Goal: Submit feedback/report problem: Submit feedback/report problem

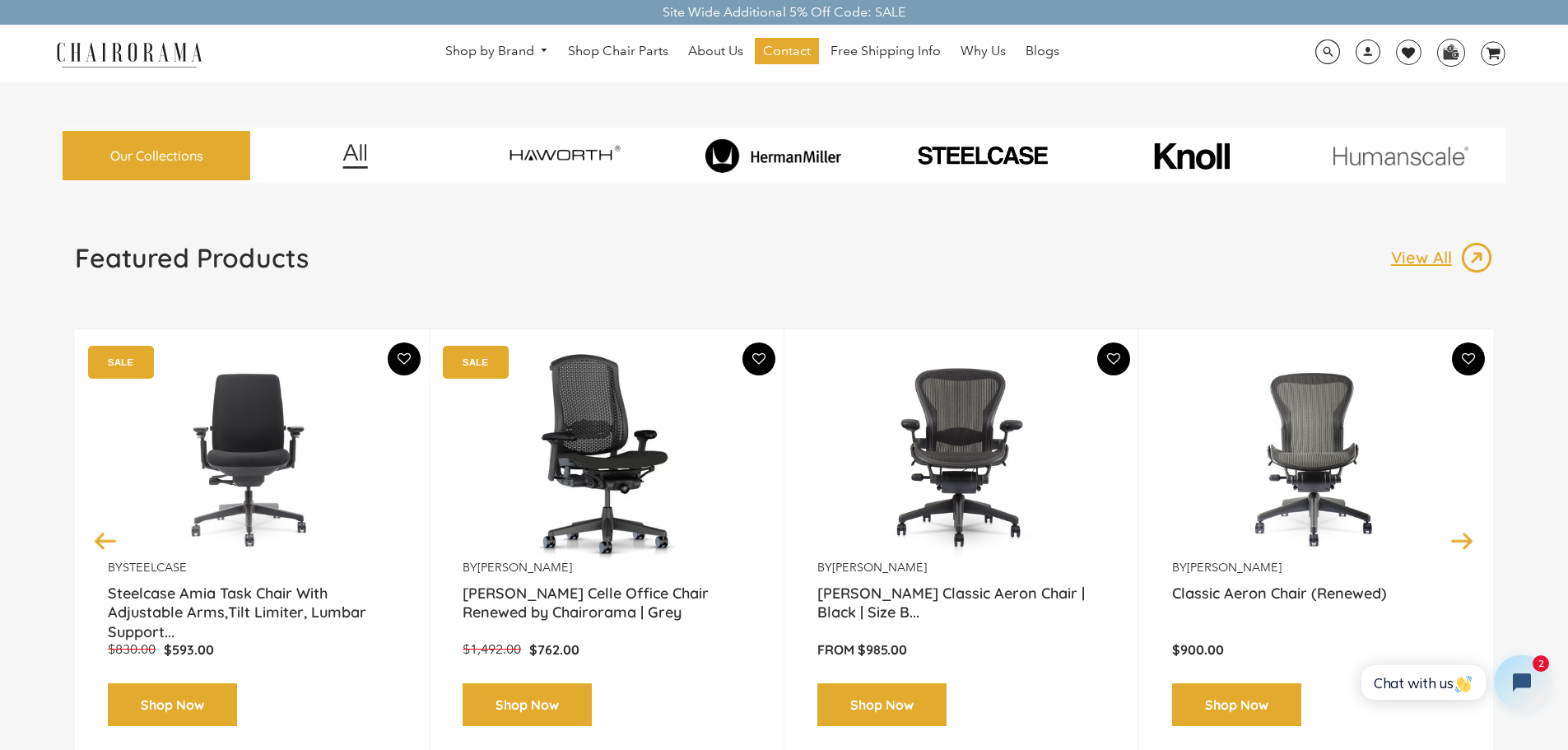
click at [1521, 691] on icon "Open chat widget" at bounding box center [1531, 683] width 26 height 26
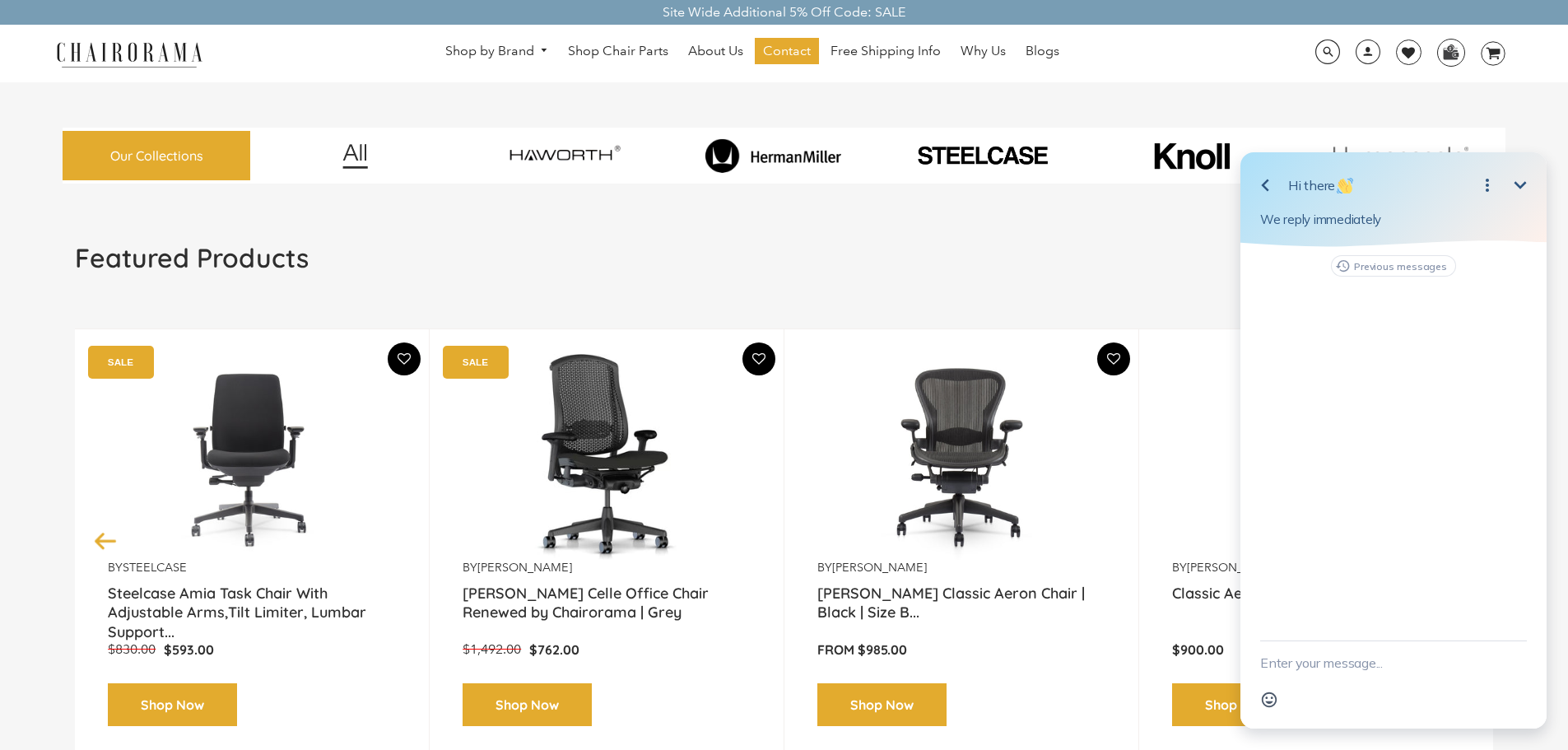
click at [1383, 659] on textarea "New message" at bounding box center [1393, 663] width 266 height 43
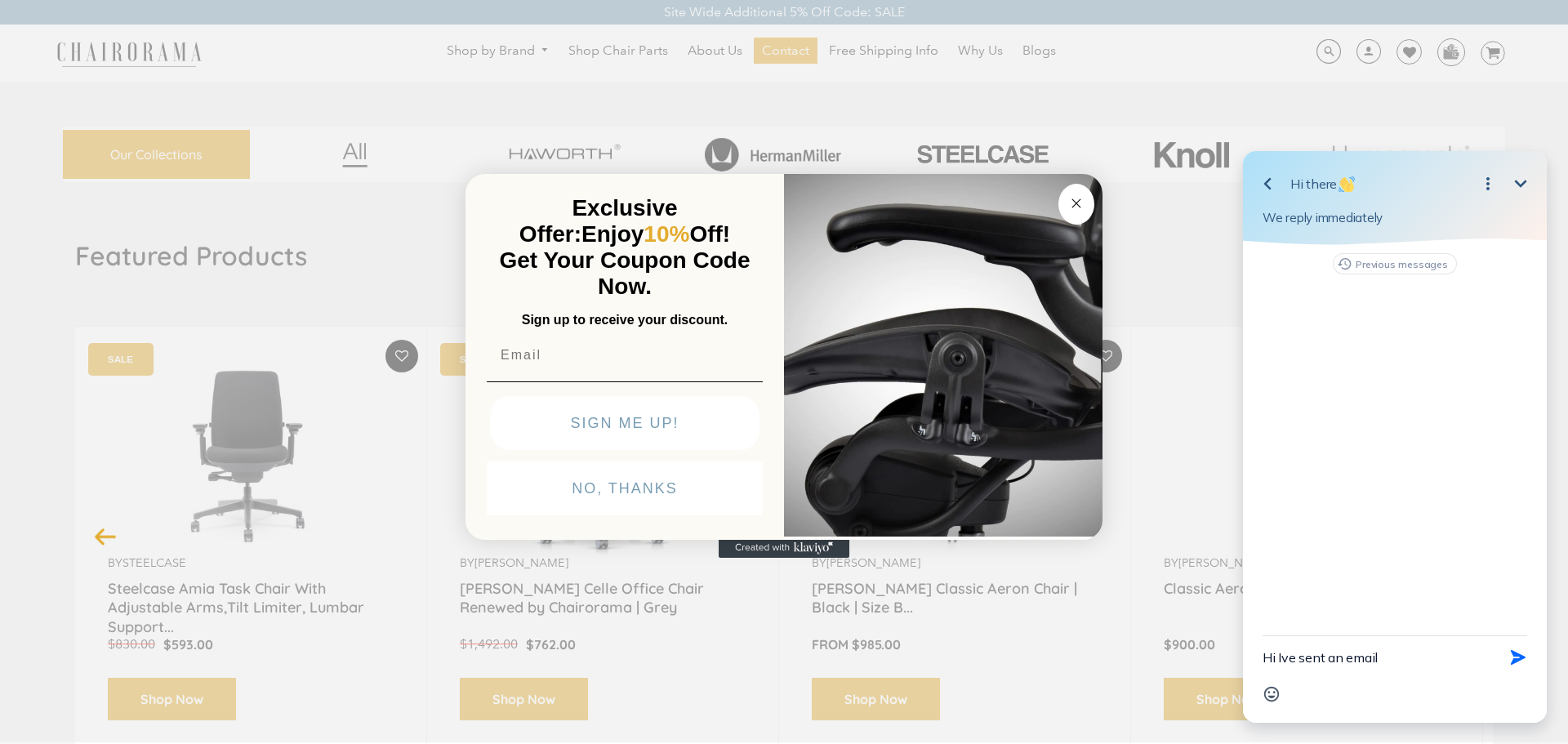
click at [1417, 655] on textarea "Hi Ive sent an email" at bounding box center [1375, 657] width 224 height 43
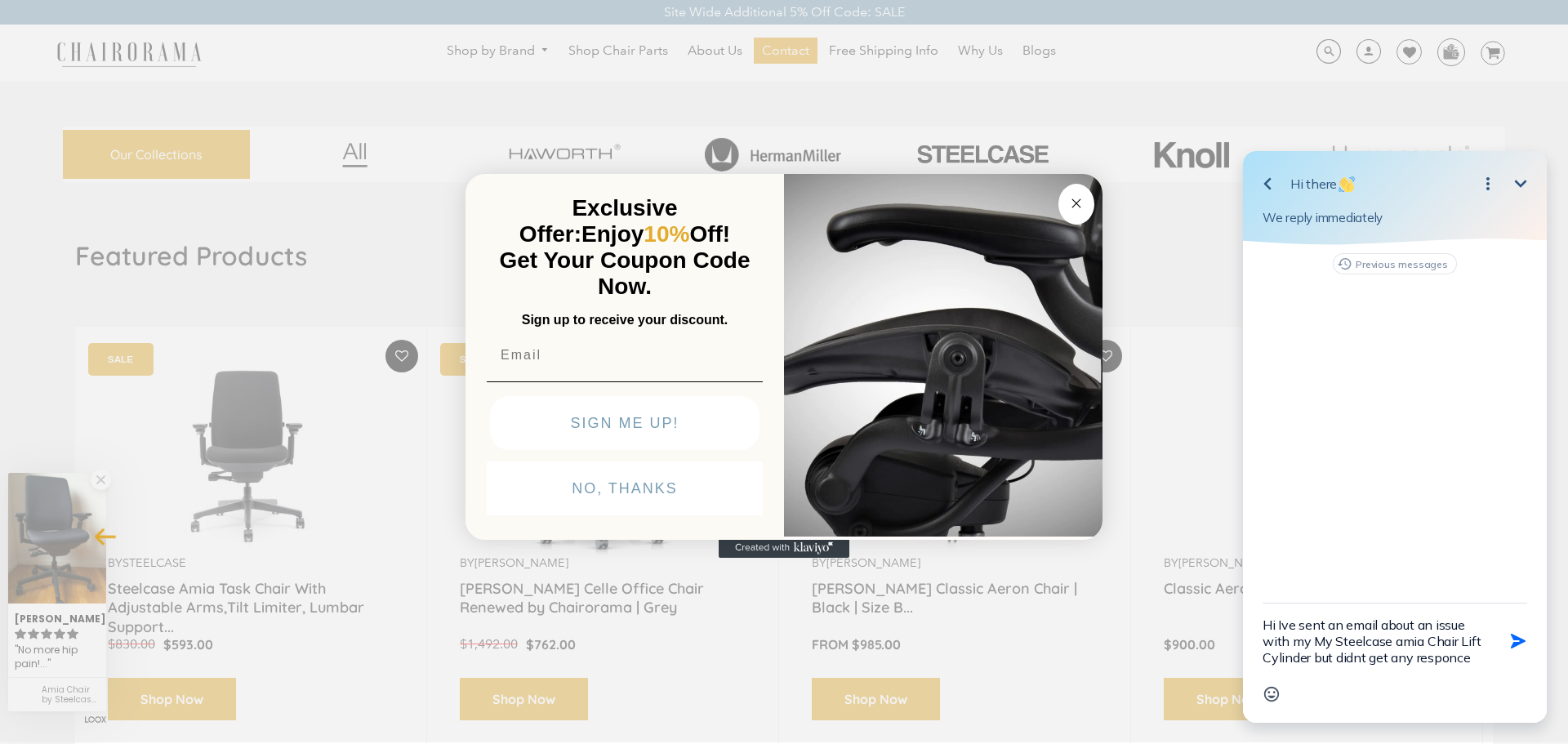
click at [1441, 660] on textarea "Hi Ive sent an email about an issue with my My Steelcase amia Chair Lift Cylind…" at bounding box center [1375, 642] width 224 height 75
click at [1354, 659] on textarea "Hi Ive sent an email about an issue with my My Steelcase amia Chair Lift Cylind…" at bounding box center [1375, 642] width 224 height 75
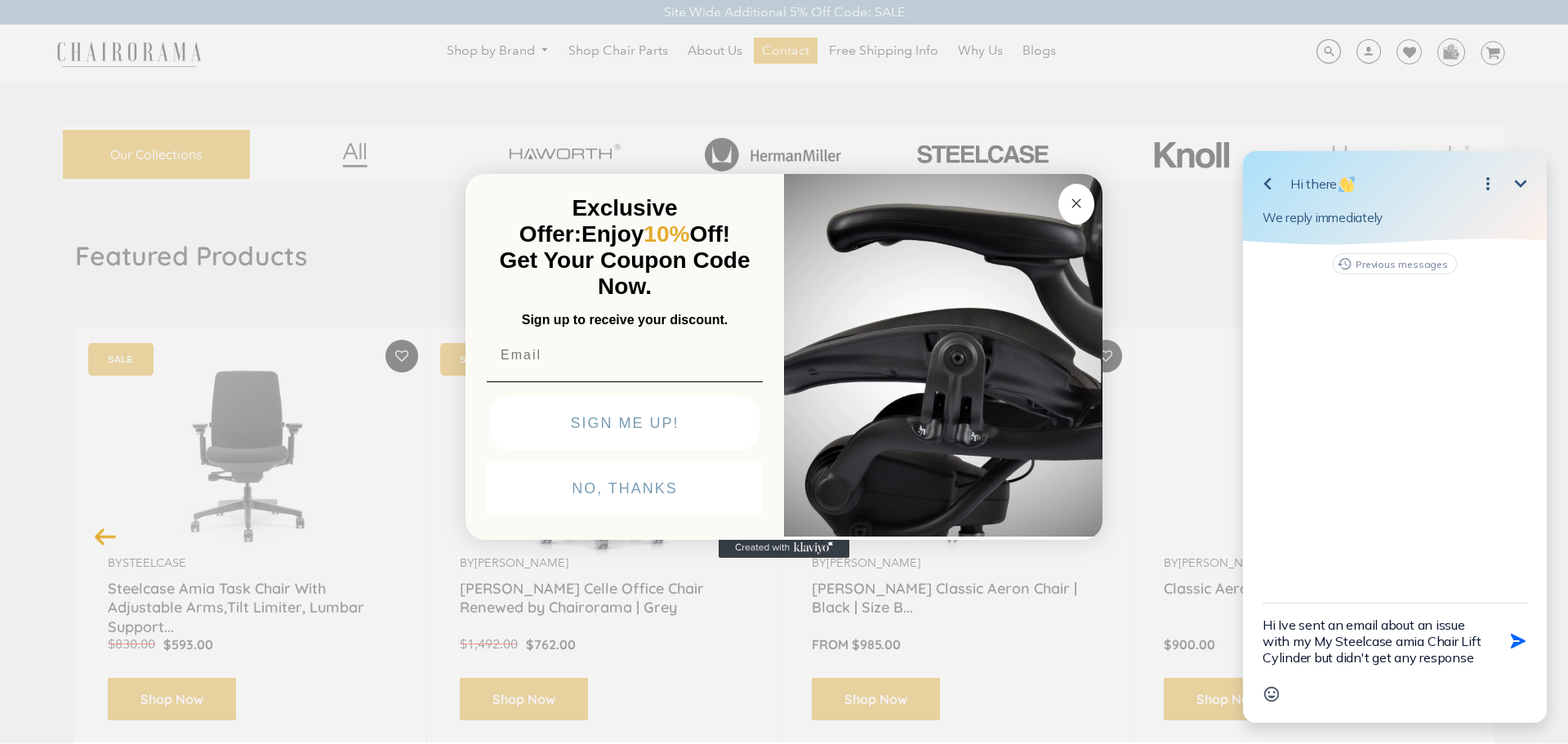
click at [1282, 624] on textarea "Hi Ive sent an email about an issue with my My Steelcase amia Chair Lift Cylind…" at bounding box center [1375, 642] width 224 height 75
click at [1476, 670] on textarea "Hi I've sent an email about an issue with my My Steelcase amia Chair Lift Cylin…" at bounding box center [1375, 642] width 224 height 75
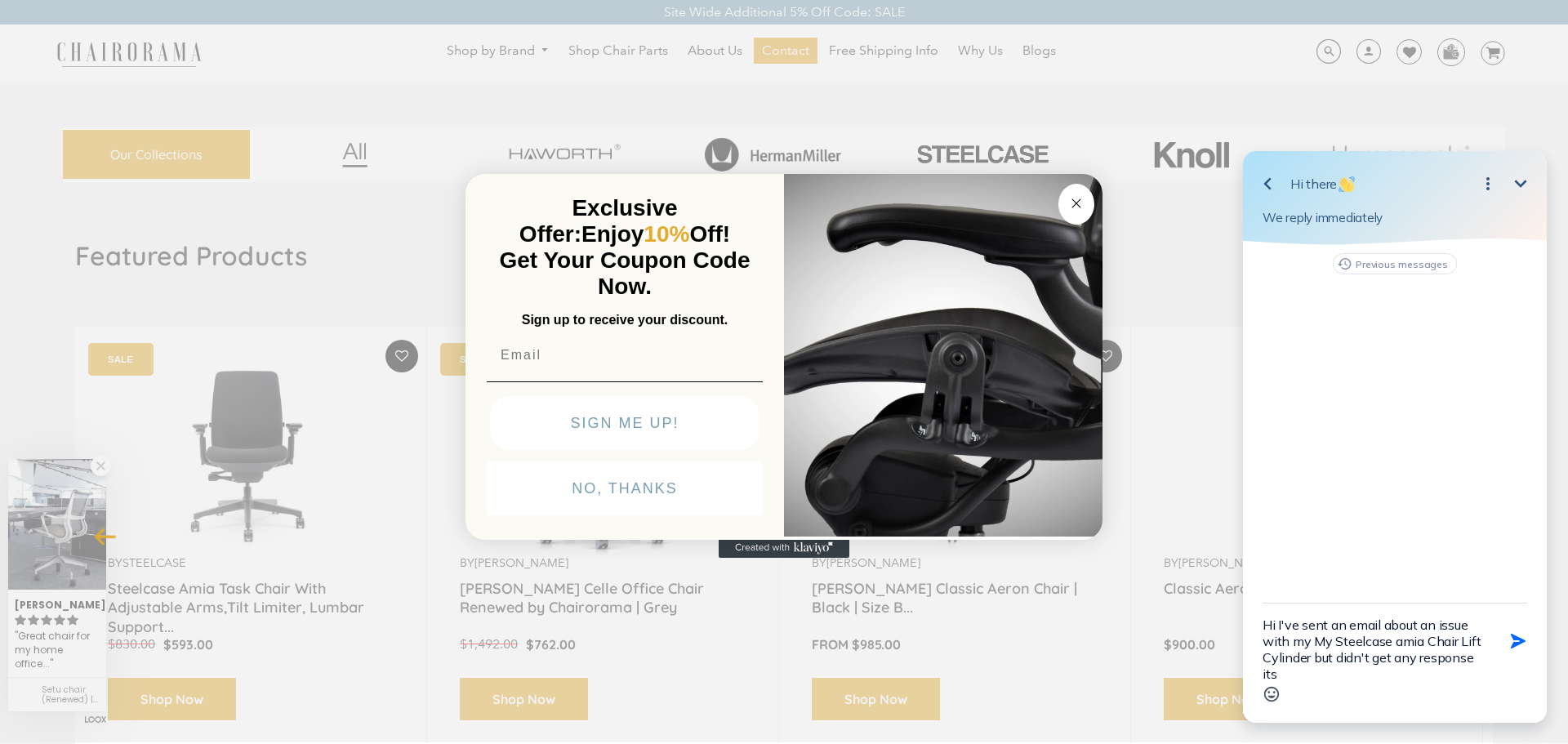
scroll to position [4, 0]
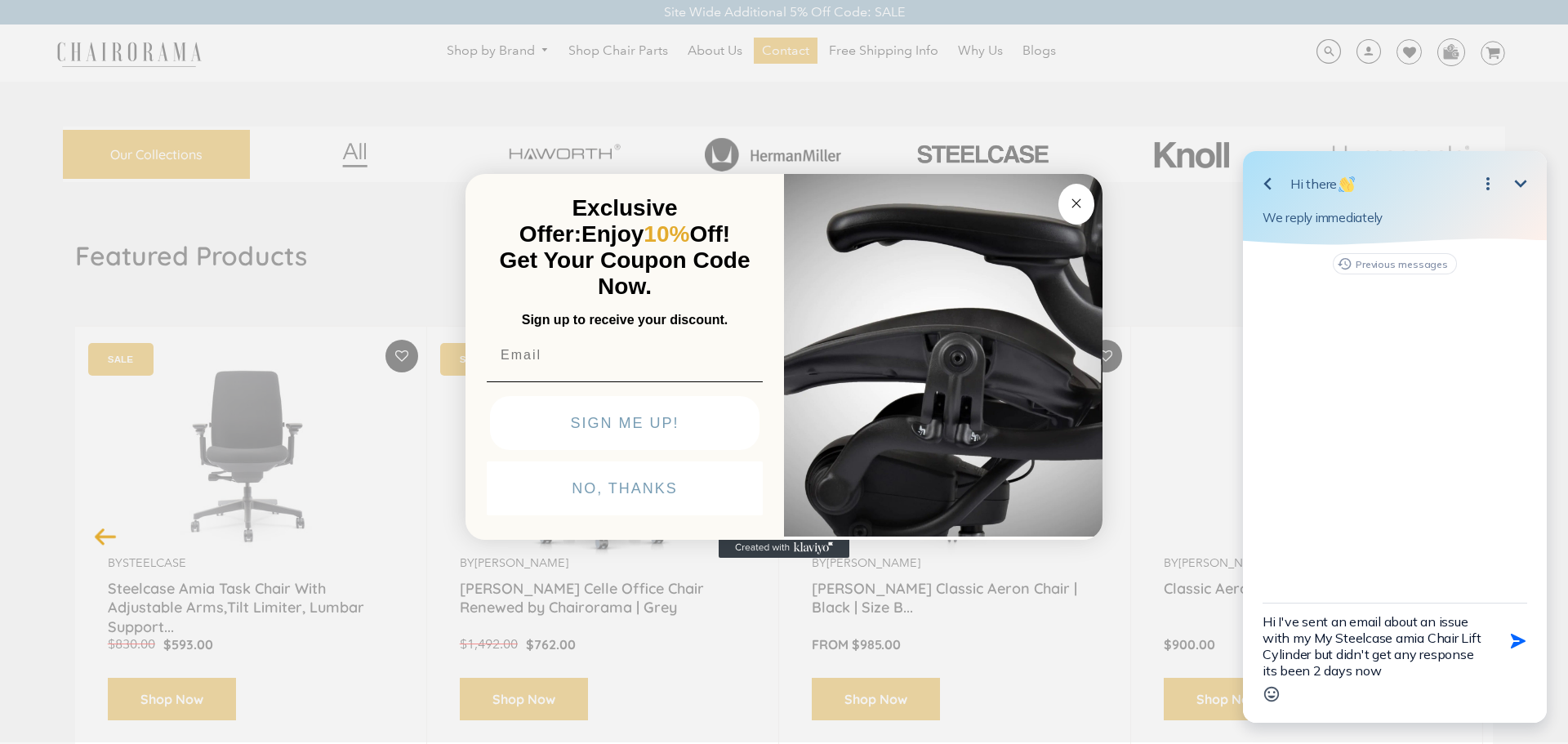
type textarea "Hi I've sent an email about an issue with my My Steelcase amia Chair Lift Cylin…"
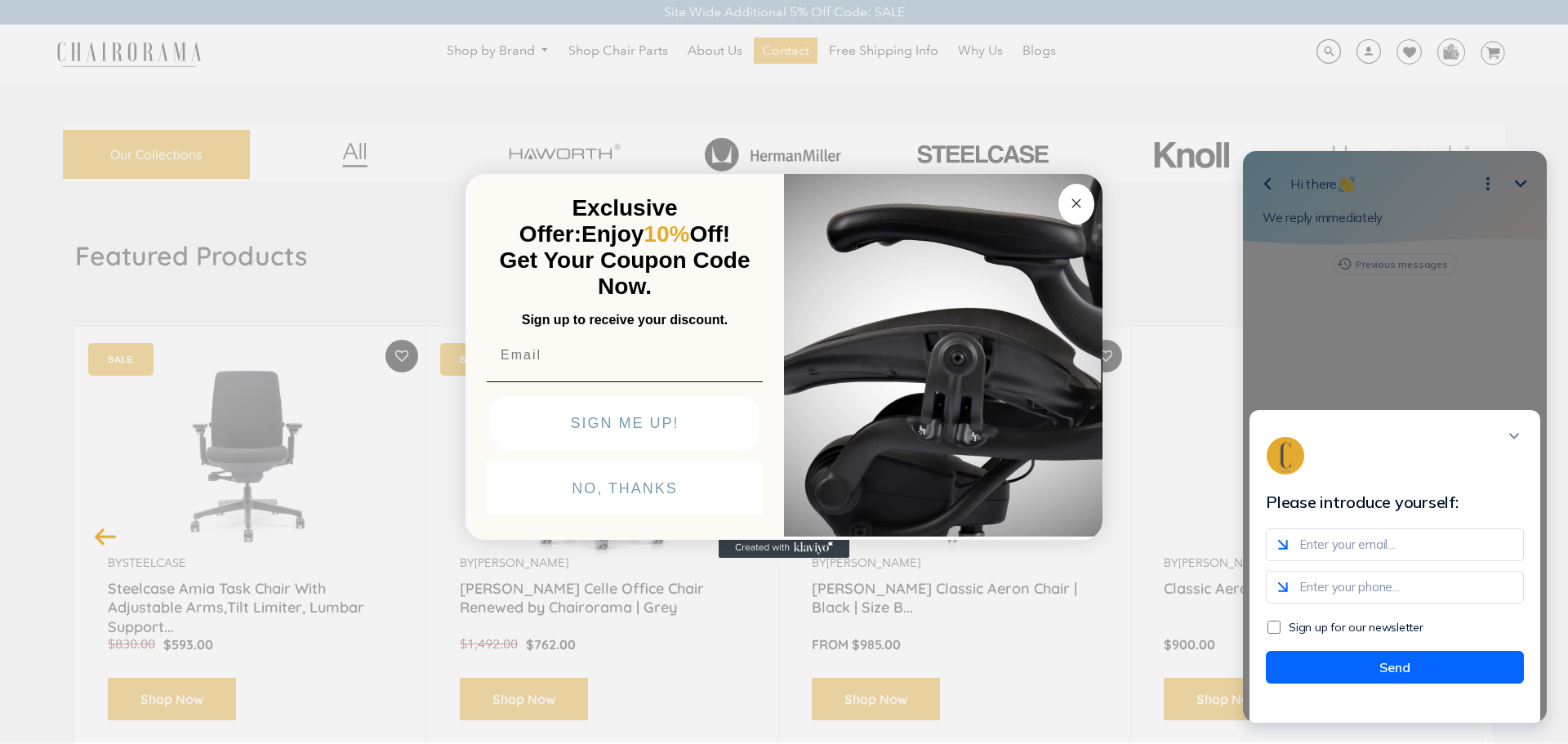
click at [1364, 551] on input "email" at bounding box center [1395, 544] width 258 height 32
drag, startPoint x: 1364, startPoint y: 551, endPoint x: 1369, endPoint y: 559, distance: 9.4
click at [1368, 557] on input "email" at bounding box center [1395, 544] width 258 height 32
type input "[EMAIL_ADDRESS][DOMAIN_NAME]"
type input "4388854892"
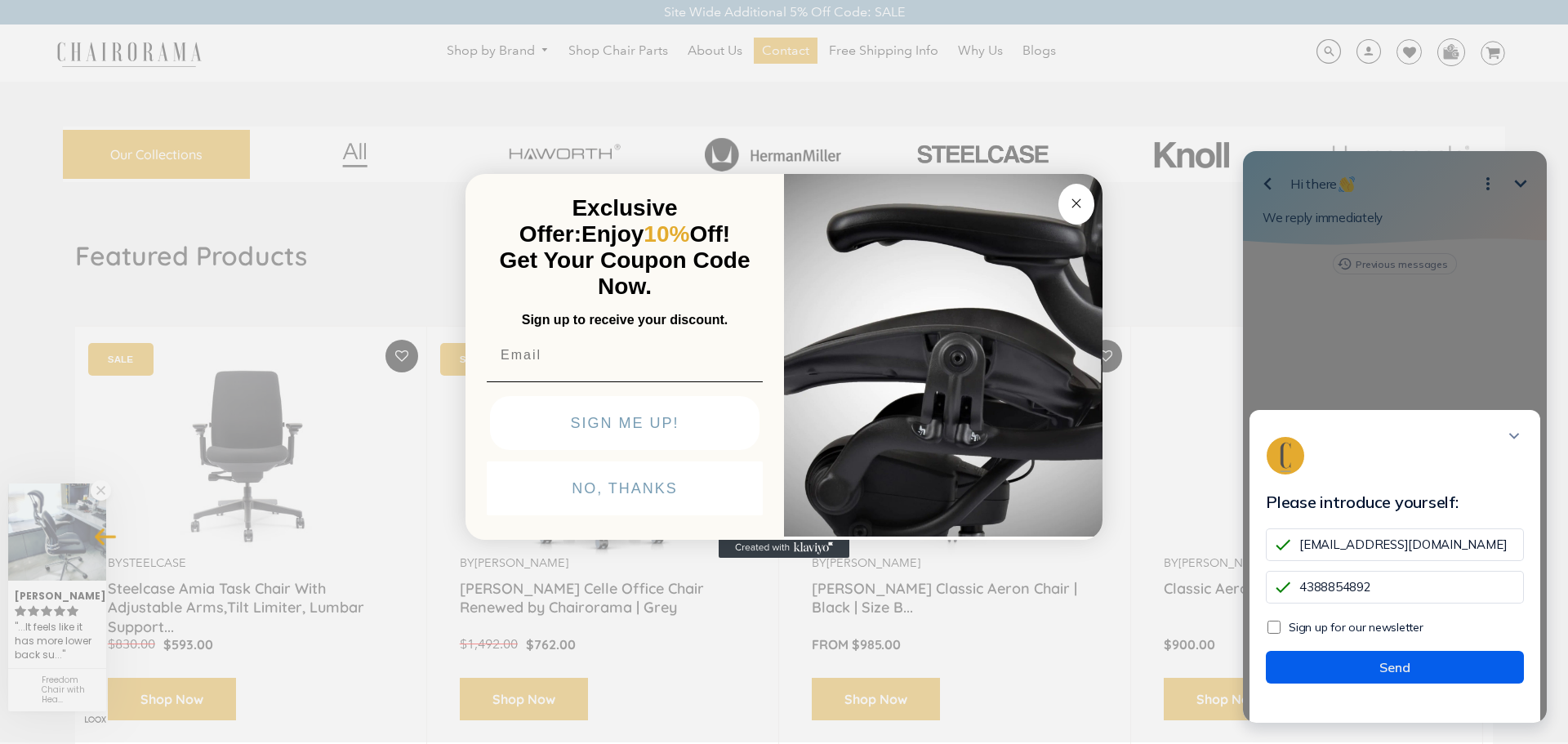
click at [1379, 681] on button "Send" at bounding box center [1395, 667] width 258 height 32
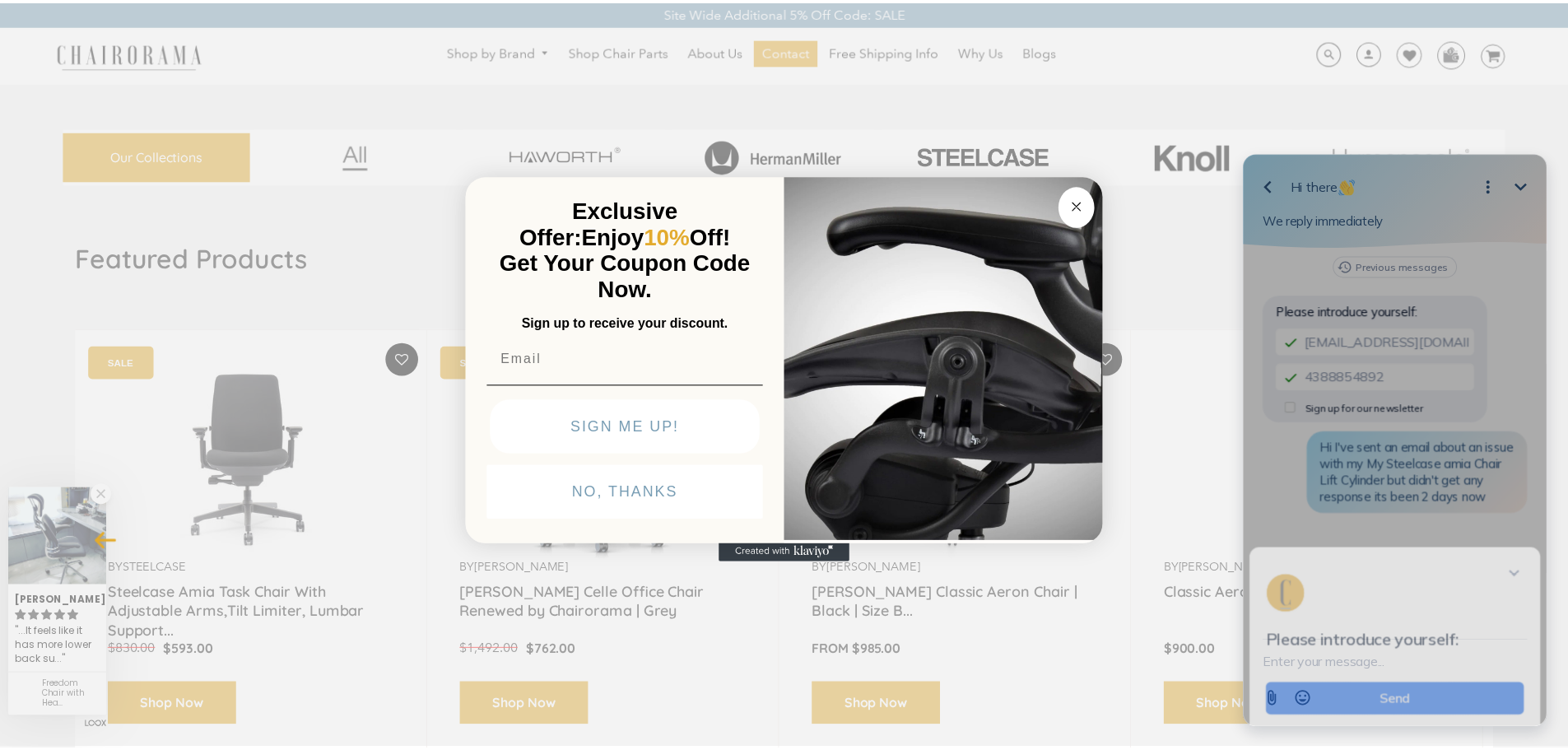
scroll to position [0, 0]
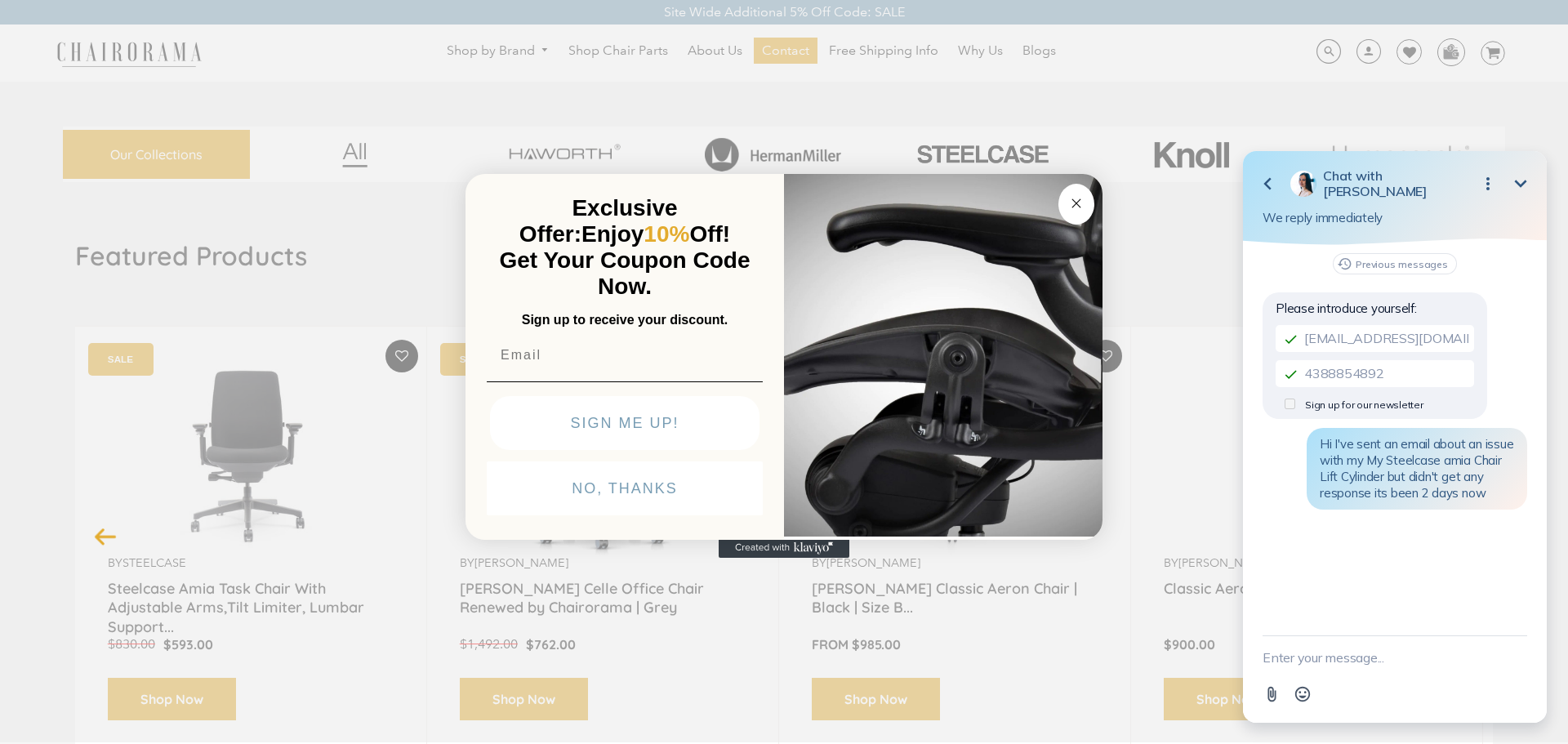
click at [1093, 200] on button "Close dialog" at bounding box center [1076, 204] width 36 height 41
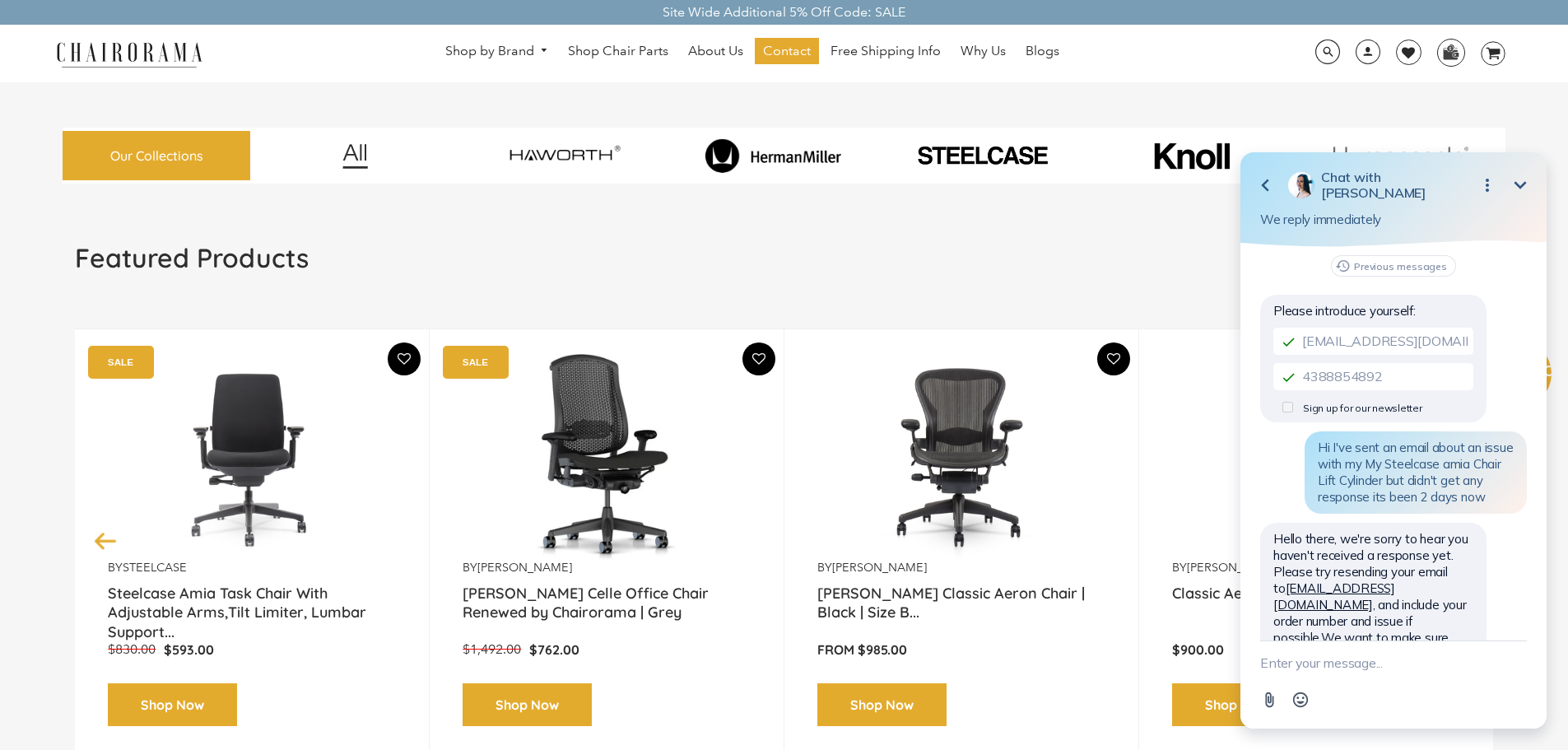
scroll to position [54, 0]
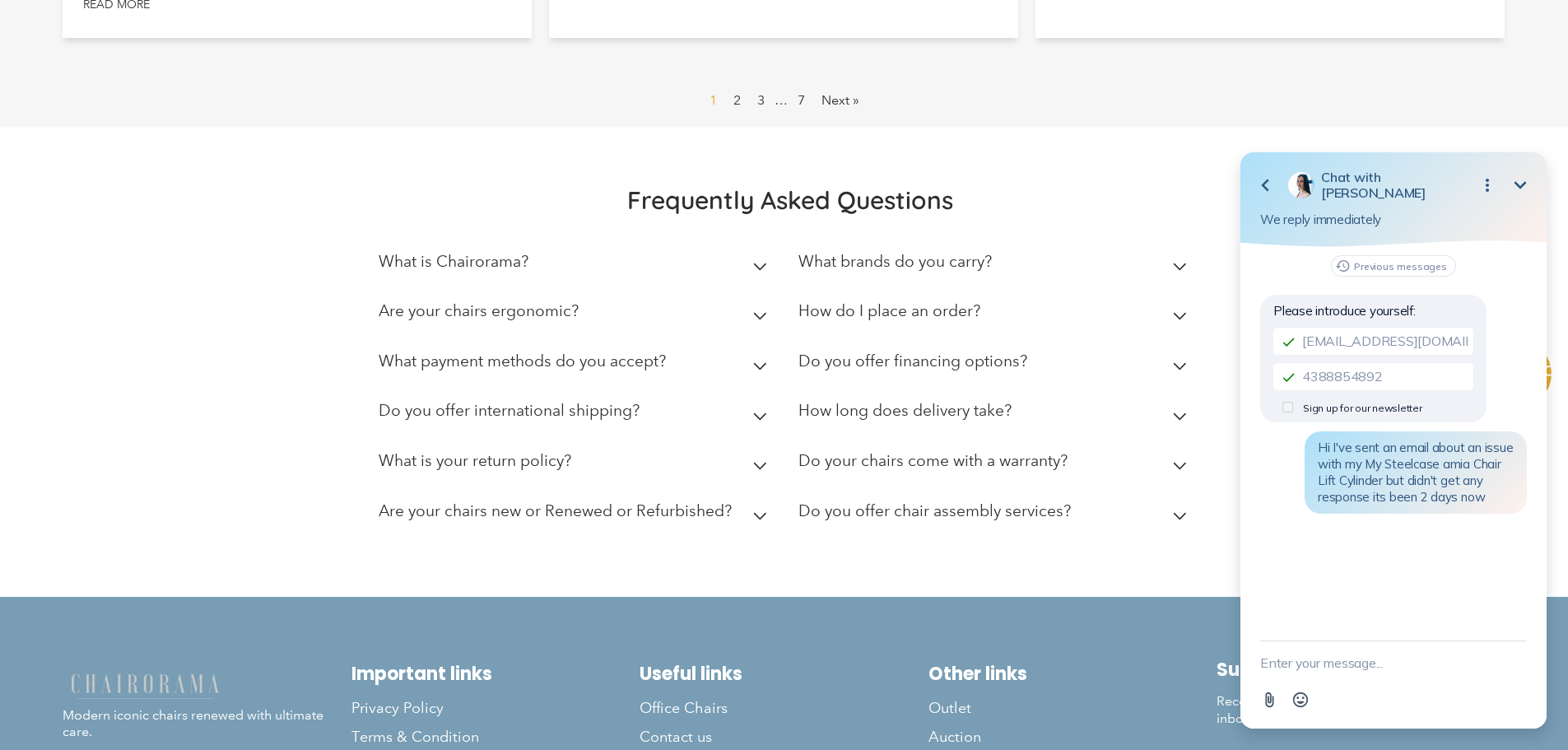
scroll to position [1409, 0]
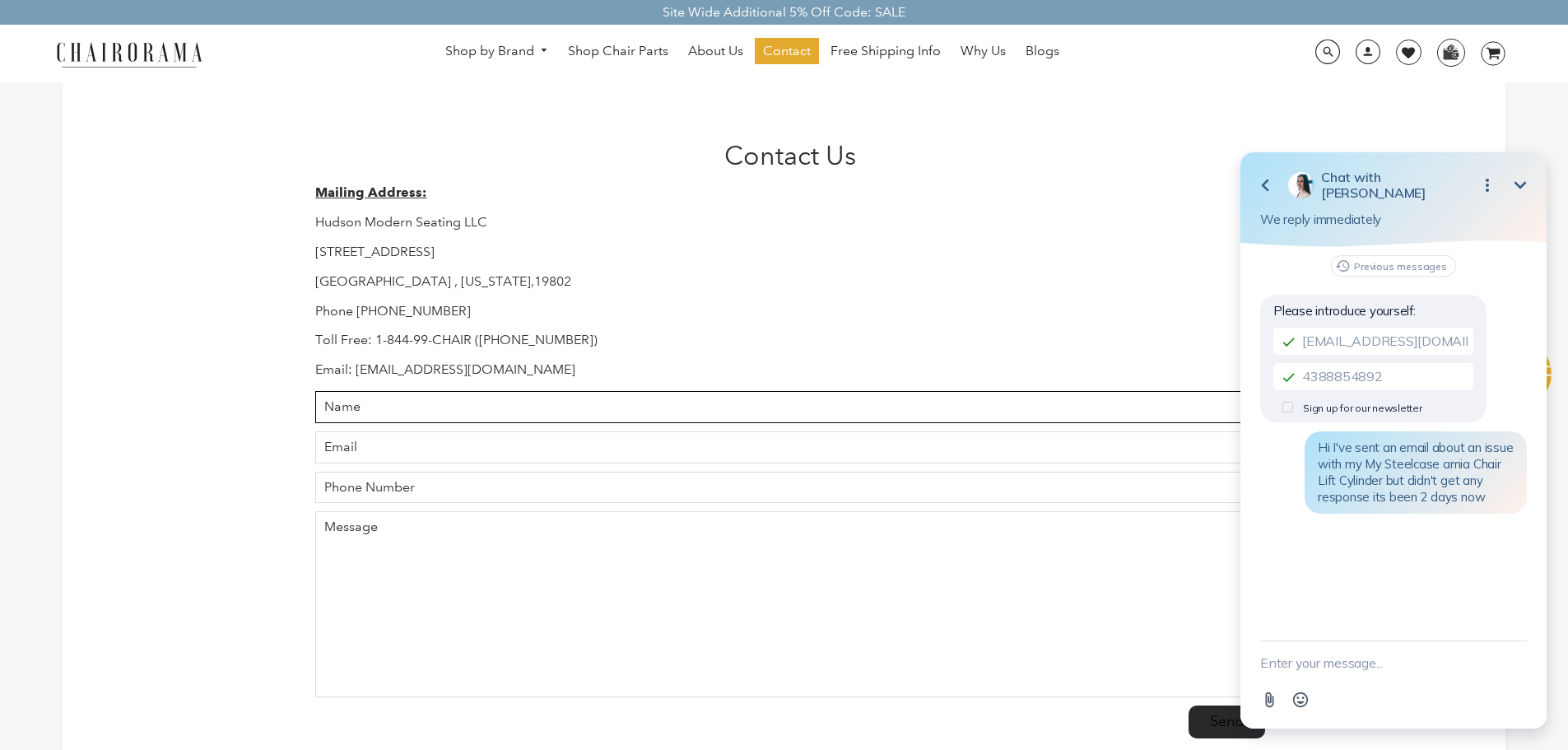
click at [485, 403] on input "Name" at bounding box center [789, 407] width 949 height 32
click at [452, 421] on input "Name" at bounding box center [789, 407] width 949 height 32
type input "Michael Tola Denis"
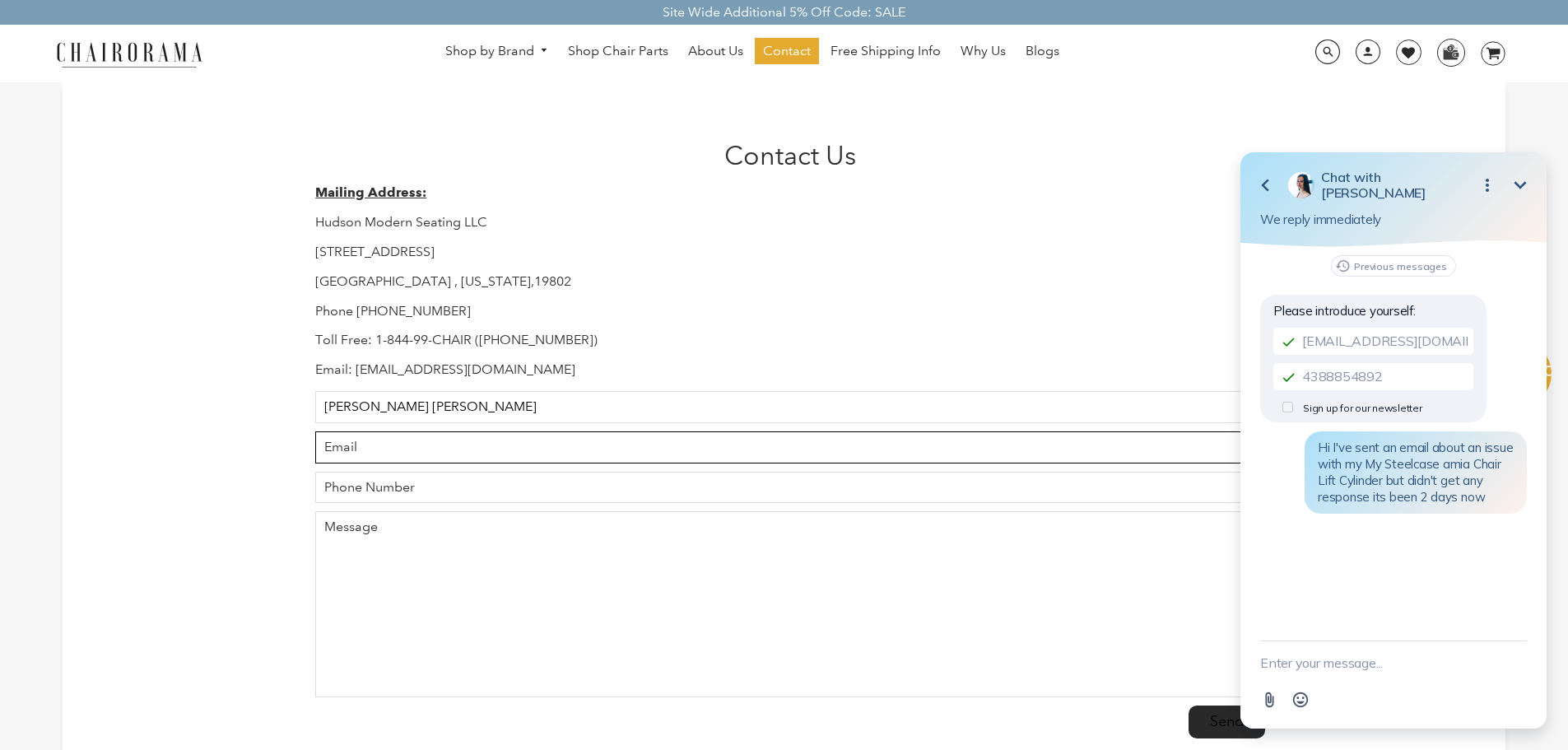
type input "[EMAIL_ADDRESS][DOMAIN_NAME]"
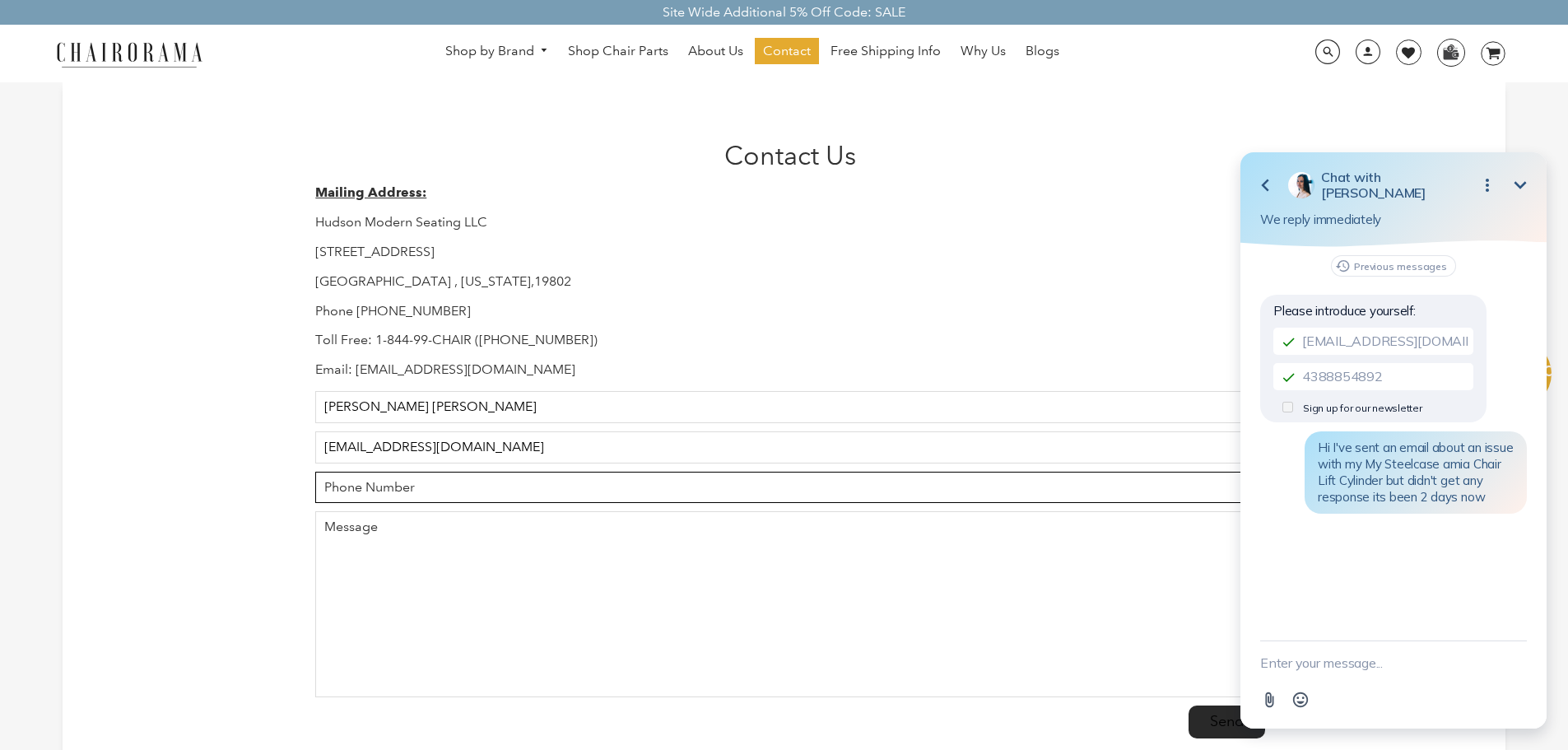
type input "4388854892"
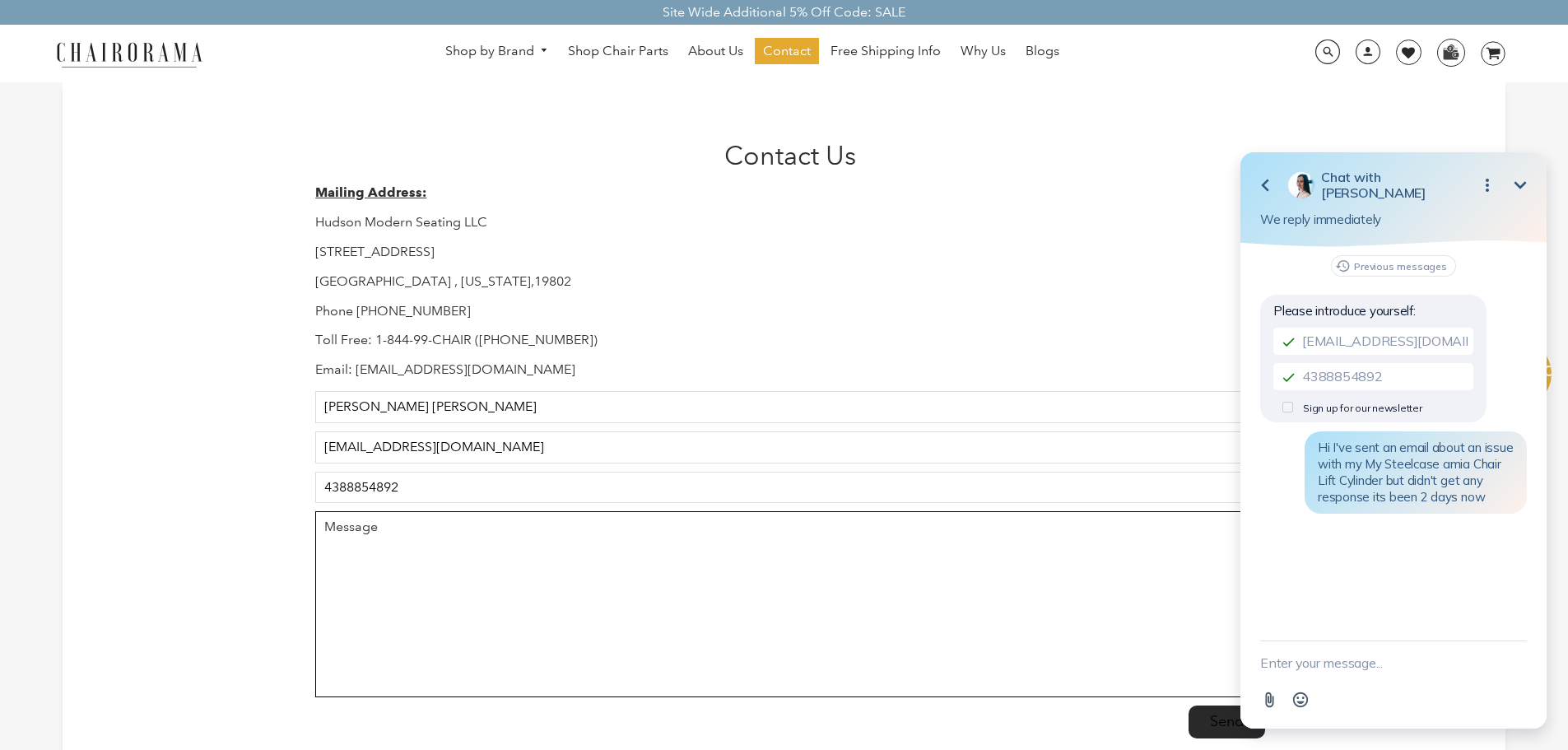
click at [381, 522] on textarea "Message" at bounding box center [789, 604] width 949 height 186
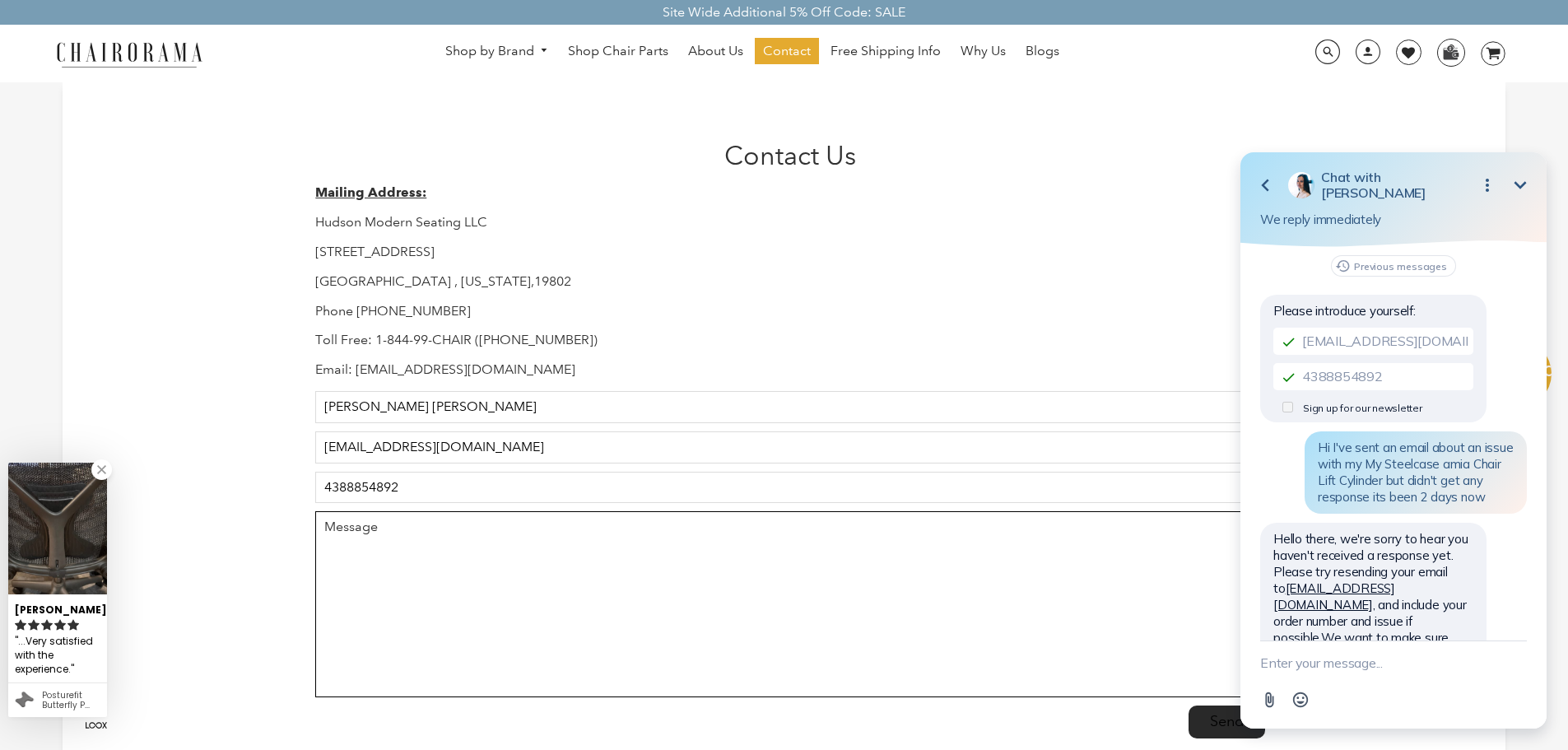
scroll to position [54, 0]
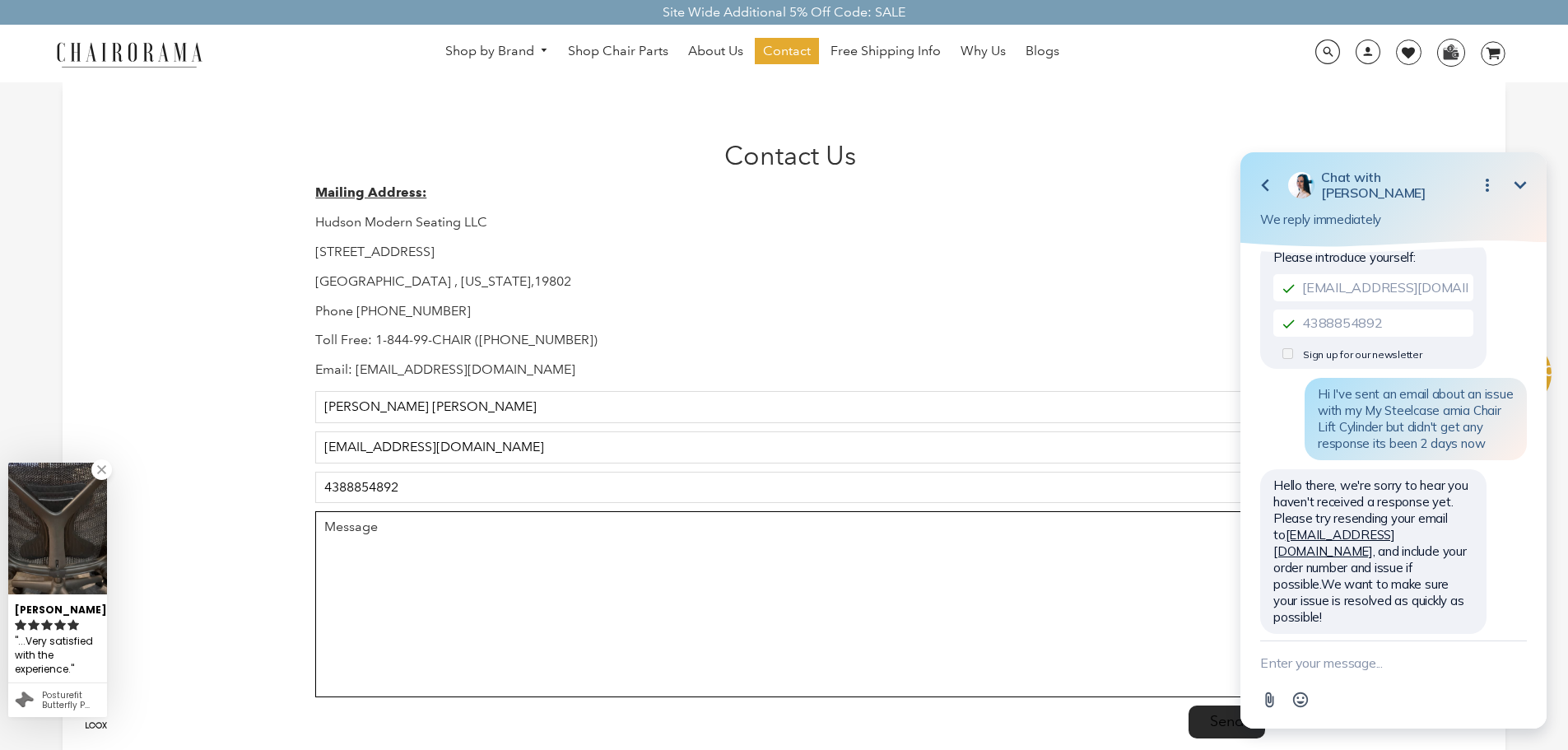
click at [532, 560] on textarea "Message" at bounding box center [789, 604] width 949 height 186
paste textarea "My Steelcase amia Chair Lift Cylinder Michael Tola Denis <michaeltoladenis@gmai…"
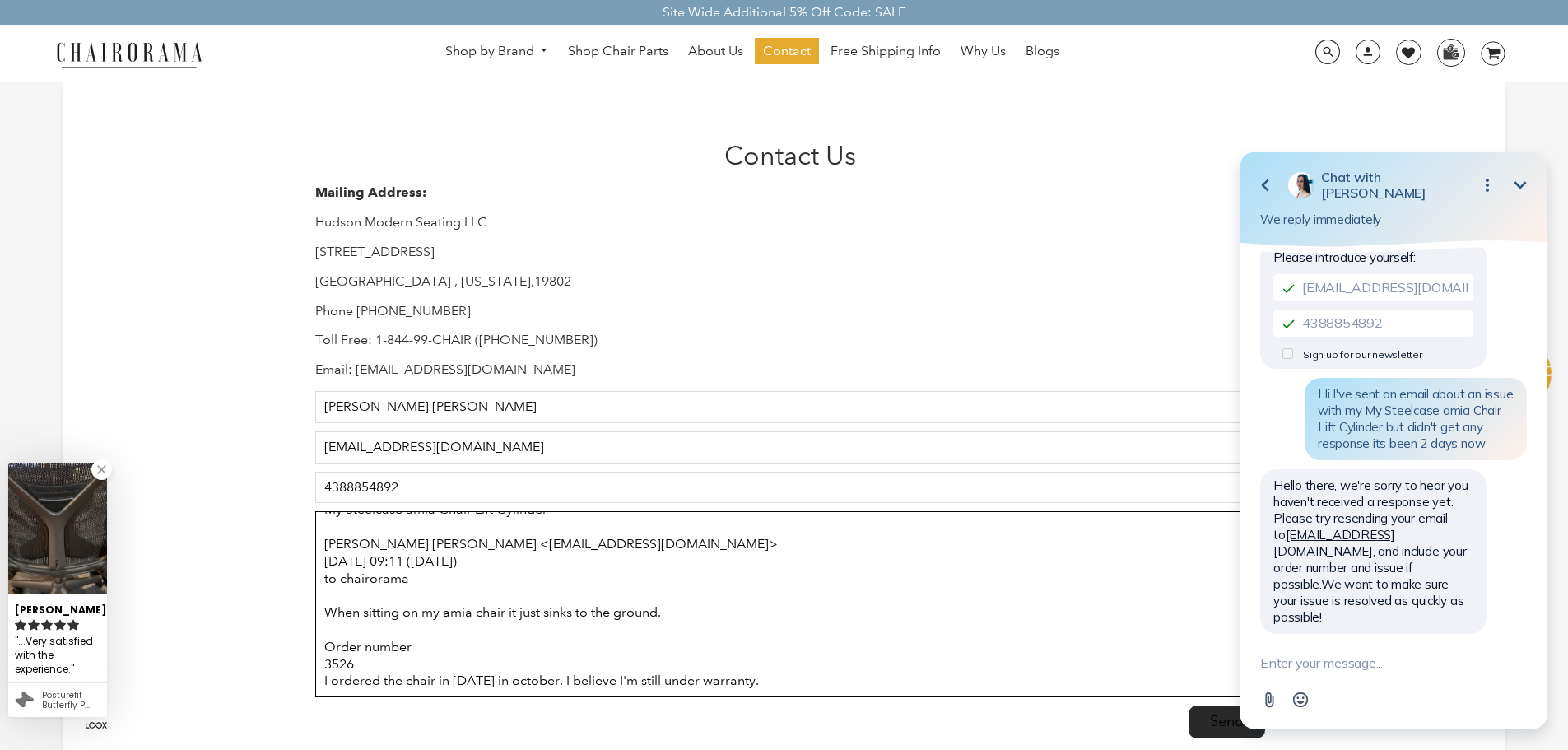
scroll to position [34, 0]
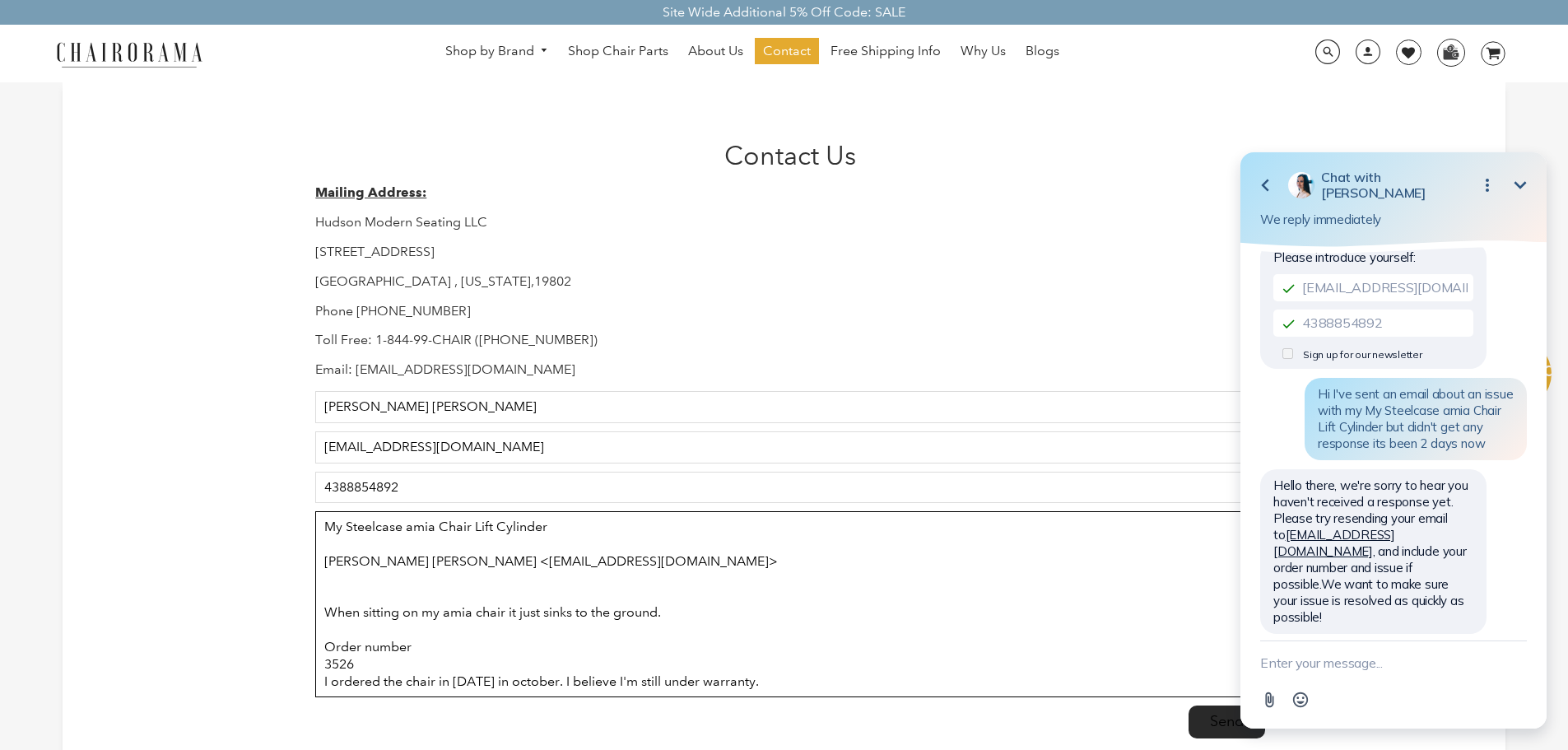
drag, startPoint x: 445, startPoint y: 543, endPoint x: 294, endPoint y: 544, distance: 151.0
click at [294, 544] on div "Contact Us Mailing Address: Hudson Modern Seating LLC 1245 E 16 th Street Wilmi…" at bounding box center [784, 443] width 1443 height 722
click at [391, 571] on textarea "My Steelcase amia Chair Lift Cylinder Michael Tola Denis <michaeltoladenis@gmai…" at bounding box center [789, 604] width 949 height 186
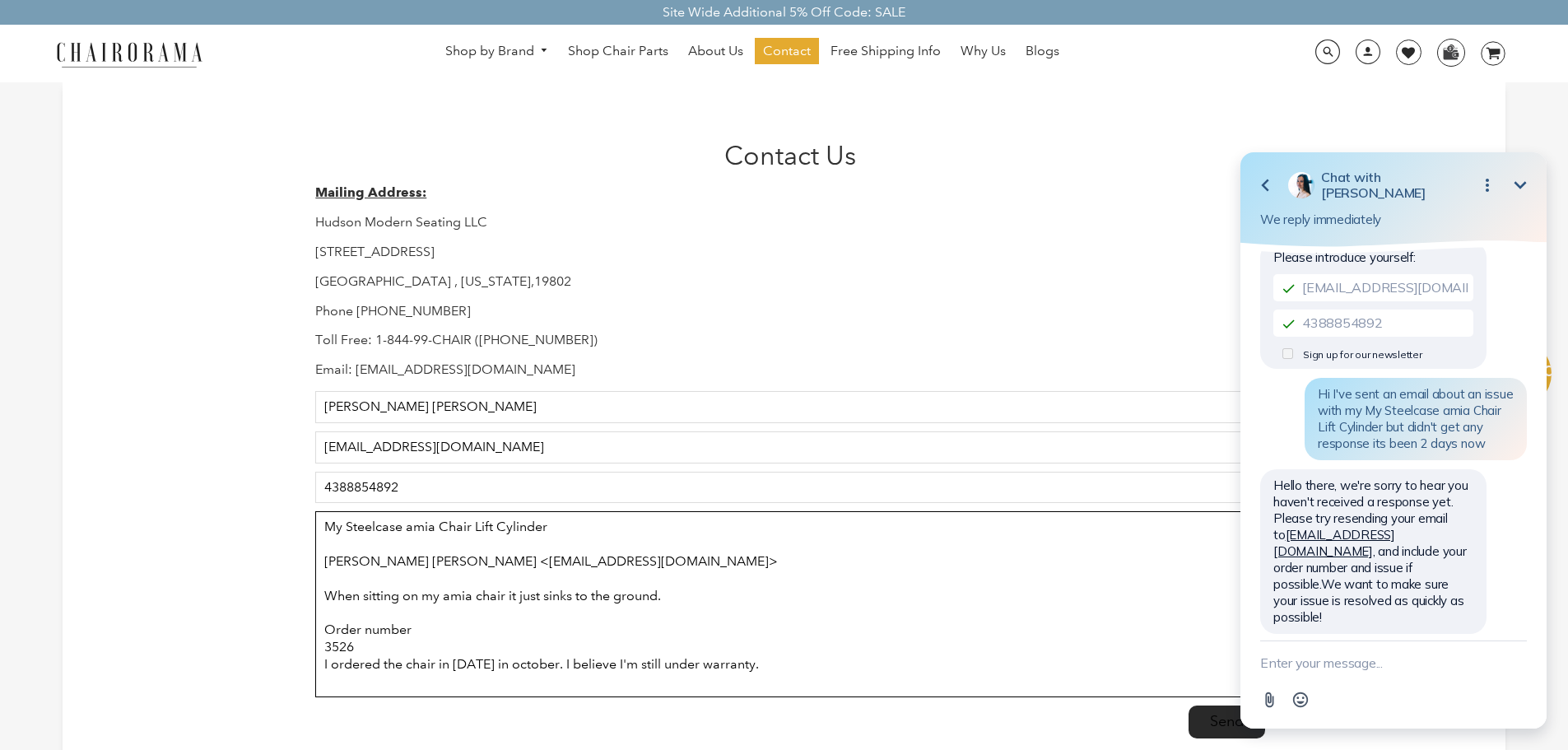
scroll to position [0, 0]
click at [380, 542] on textarea "My Steelcase amia Chair Lift Cylinder Michael Tola Denis <michaeltoladenis@gmai…" at bounding box center [789, 604] width 949 height 186
drag, startPoint x: 511, startPoint y: 554, endPoint x: 280, endPoint y: 556, distance: 231.0
click at [280, 556] on div "Contact Us Mailing Address: Hudson Modern Seating LLC 1245 E 16 th Street Wilmi…" at bounding box center [784, 443] width 1443 height 722
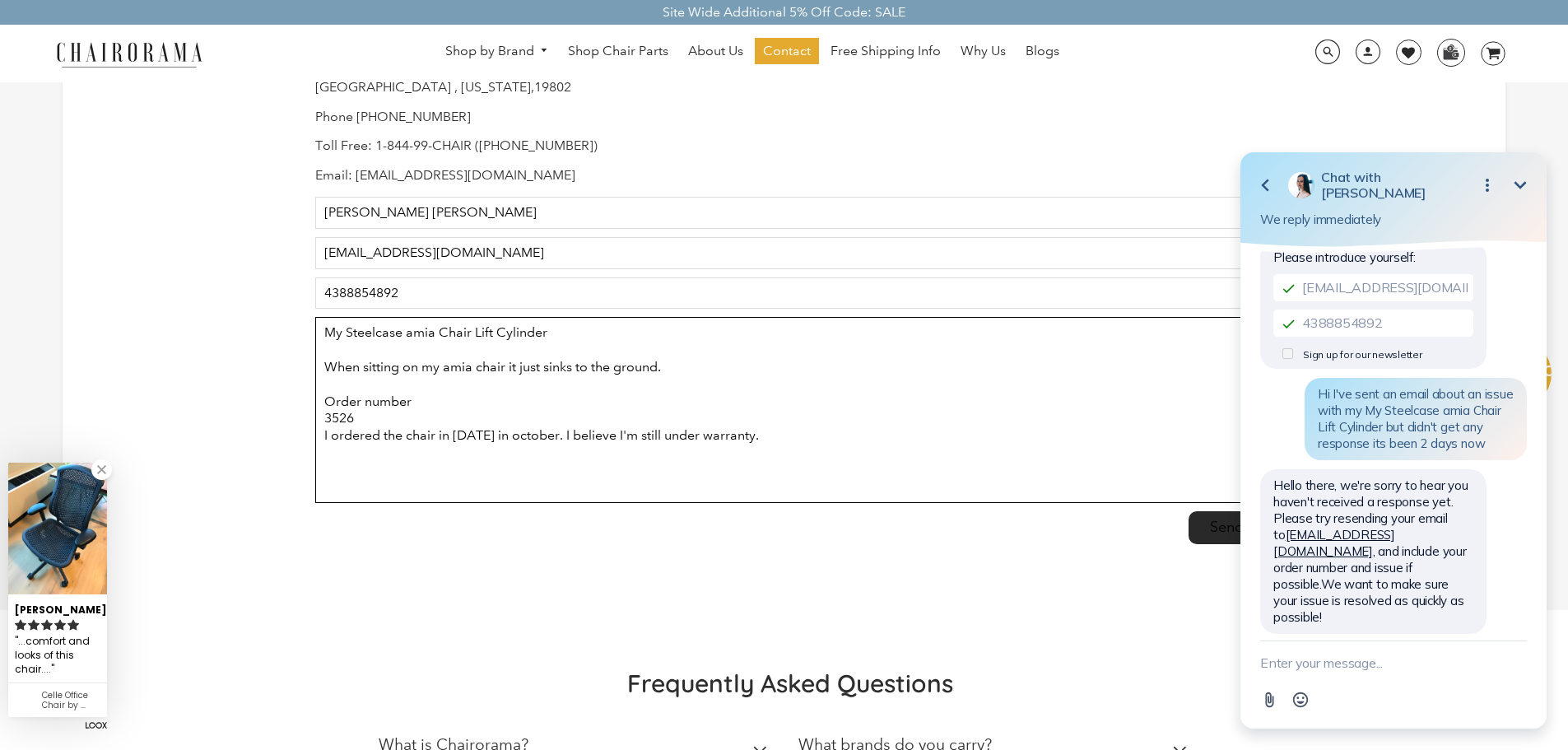
scroll to position [165, 0]
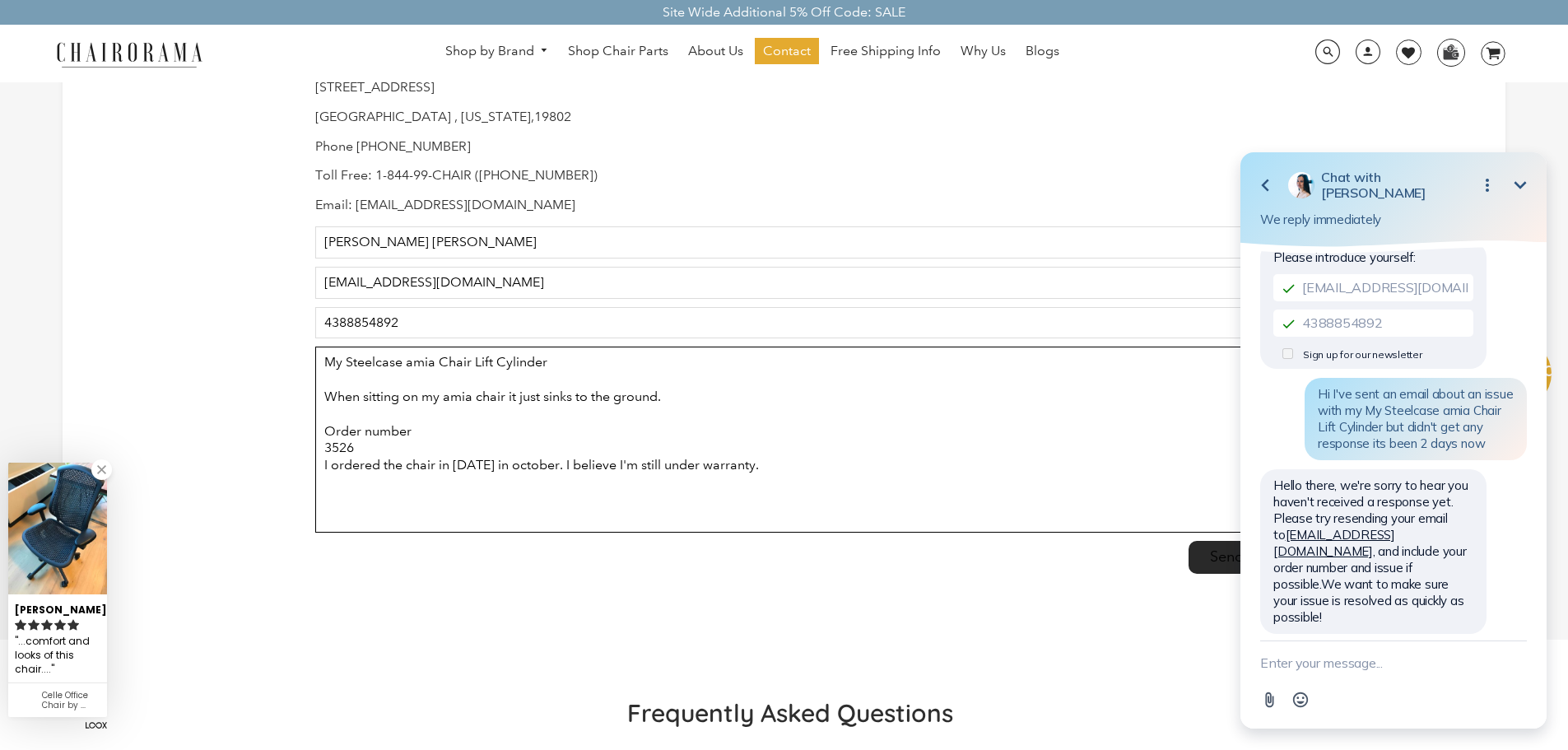
click at [362, 416] on textarea "My Steelcase amia Chair Lift Cylinder When sitting on my amia chair it just sin…" at bounding box center [789, 439] width 949 height 186
click at [539, 468] on textarea "My Steelcase amia Chair Lift Cylinder When sitting on my amia chair it just sin…" at bounding box center [789, 439] width 949 height 186
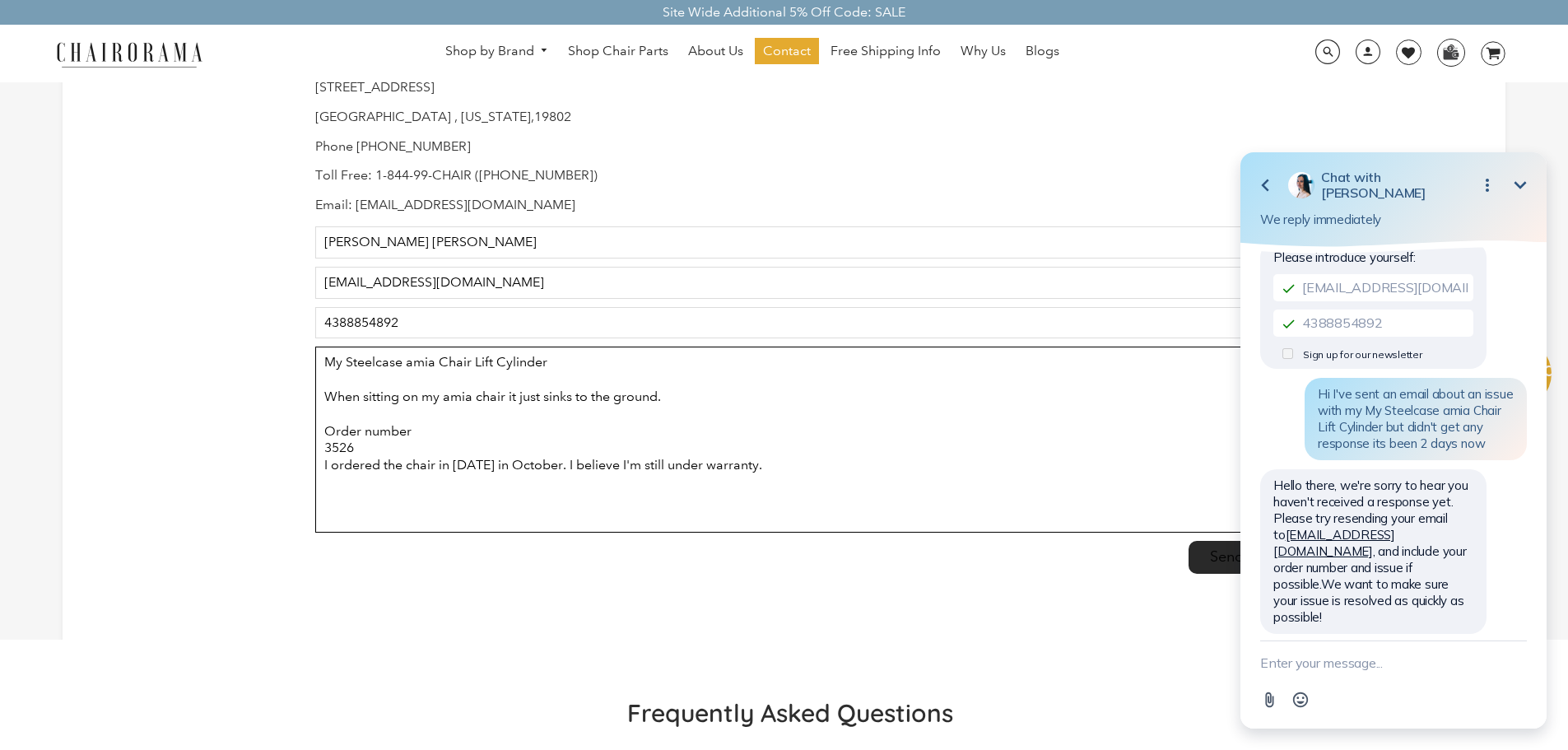
drag, startPoint x: 786, startPoint y: 464, endPoint x: 809, endPoint y: 465, distance: 23.0
click at [788, 464] on textarea "My Steelcase amia Chair Lift Cylinder When sitting on my amia chair it just sin…" at bounding box center [789, 439] width 949 height 186
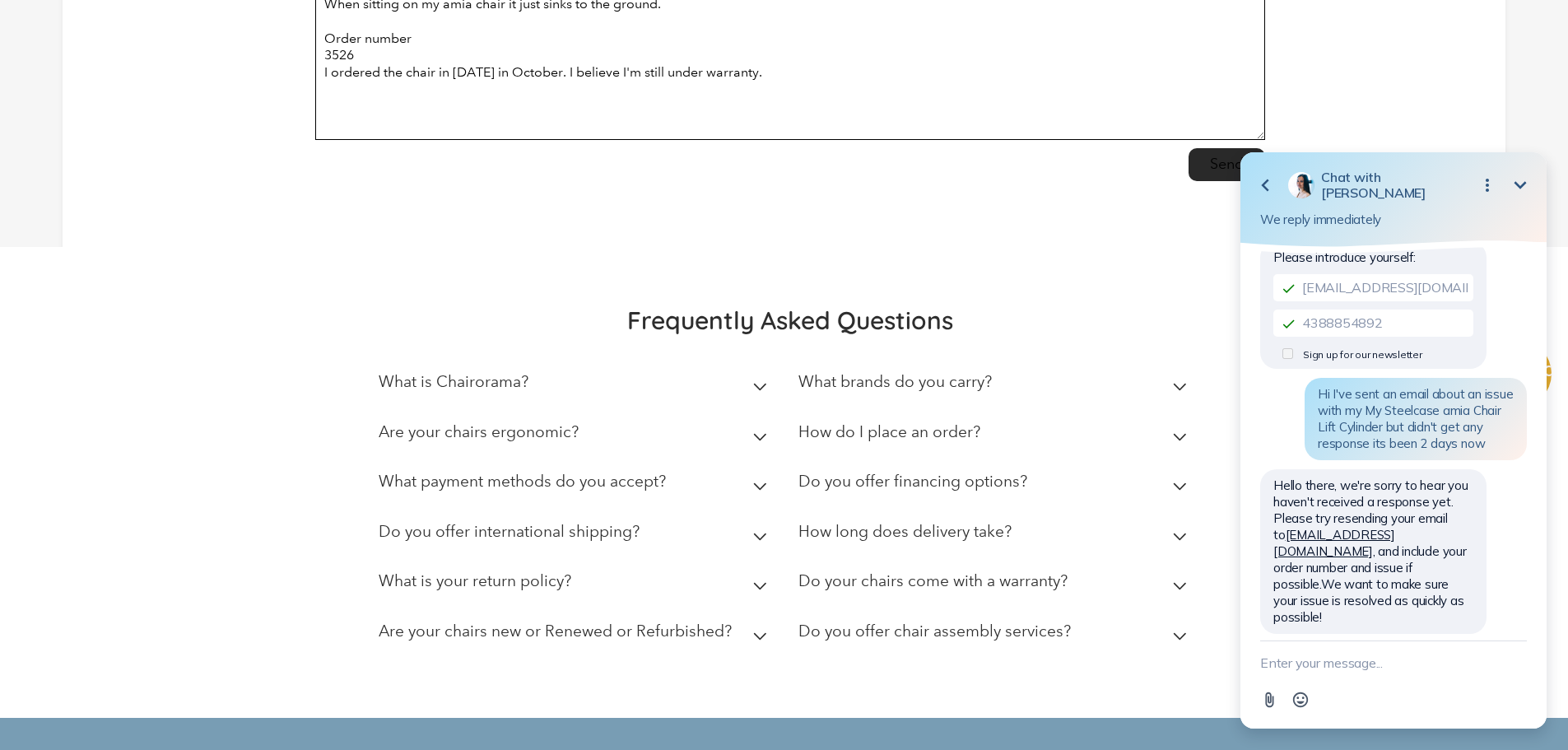
scroll to position [576, 0]
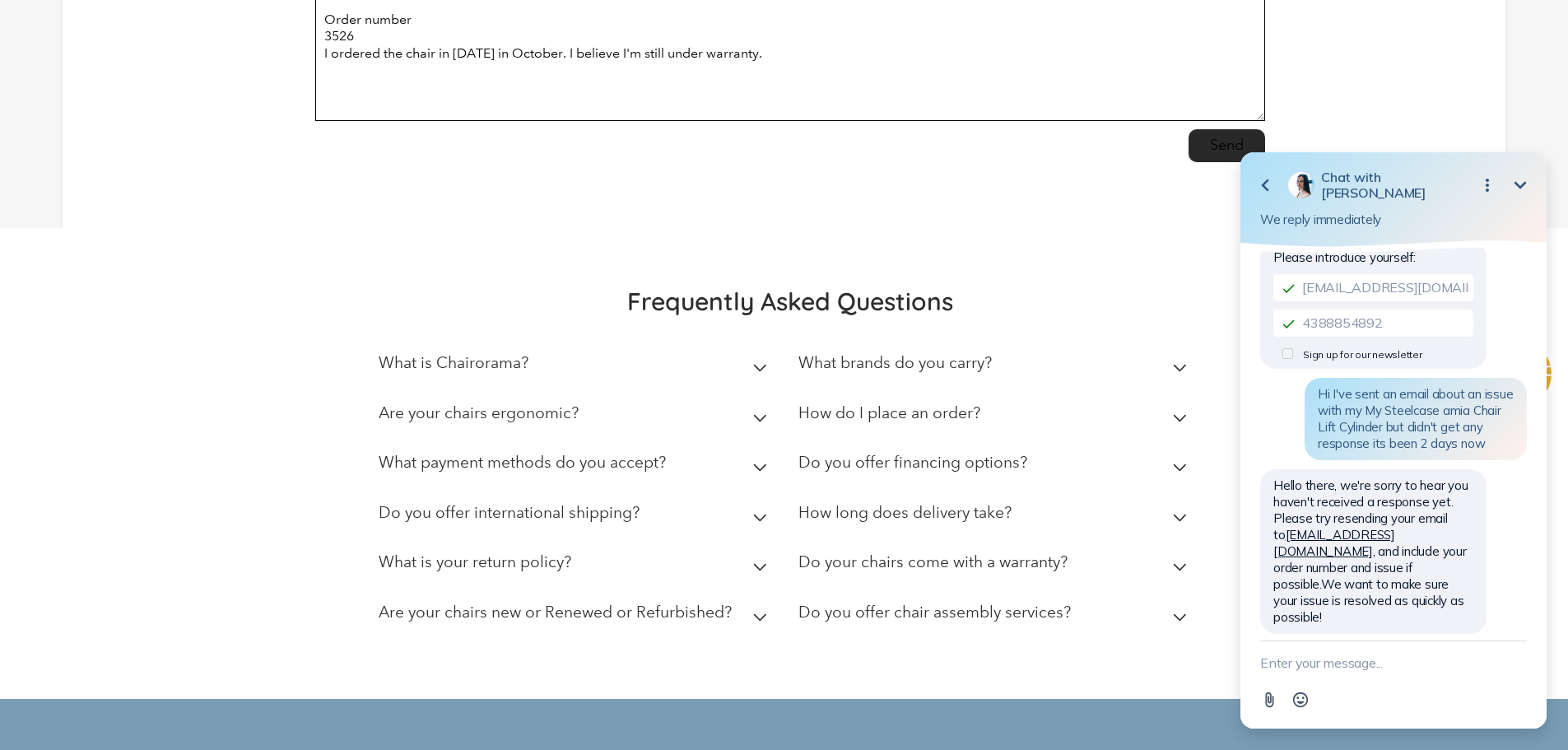
type textarea "My Steelcase amia Chair Lift Cylinder When sitting on my amia chair it just sin…"
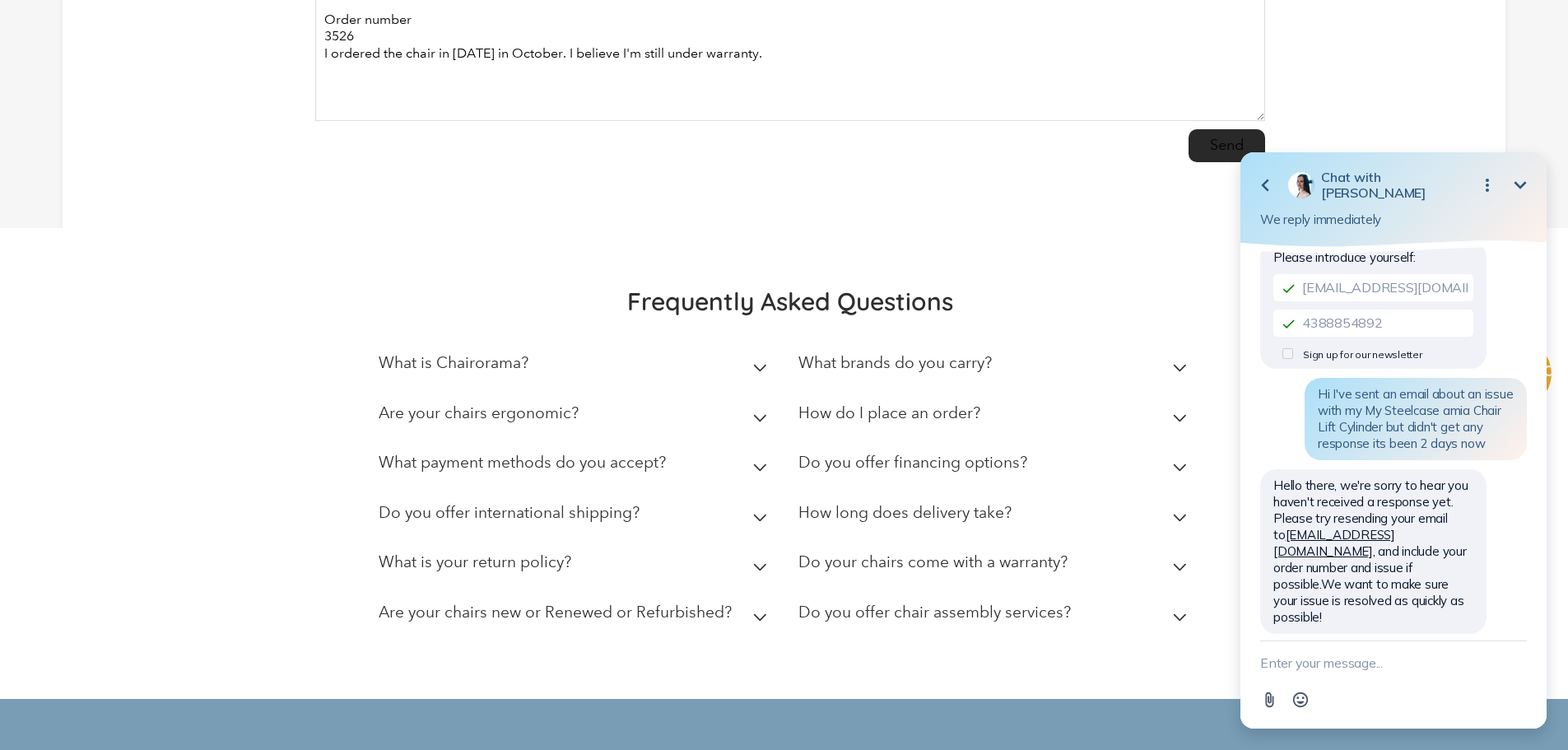
click at [1258, 184] on icon "button" at bounding box center [1265, 185] width 19 height 19
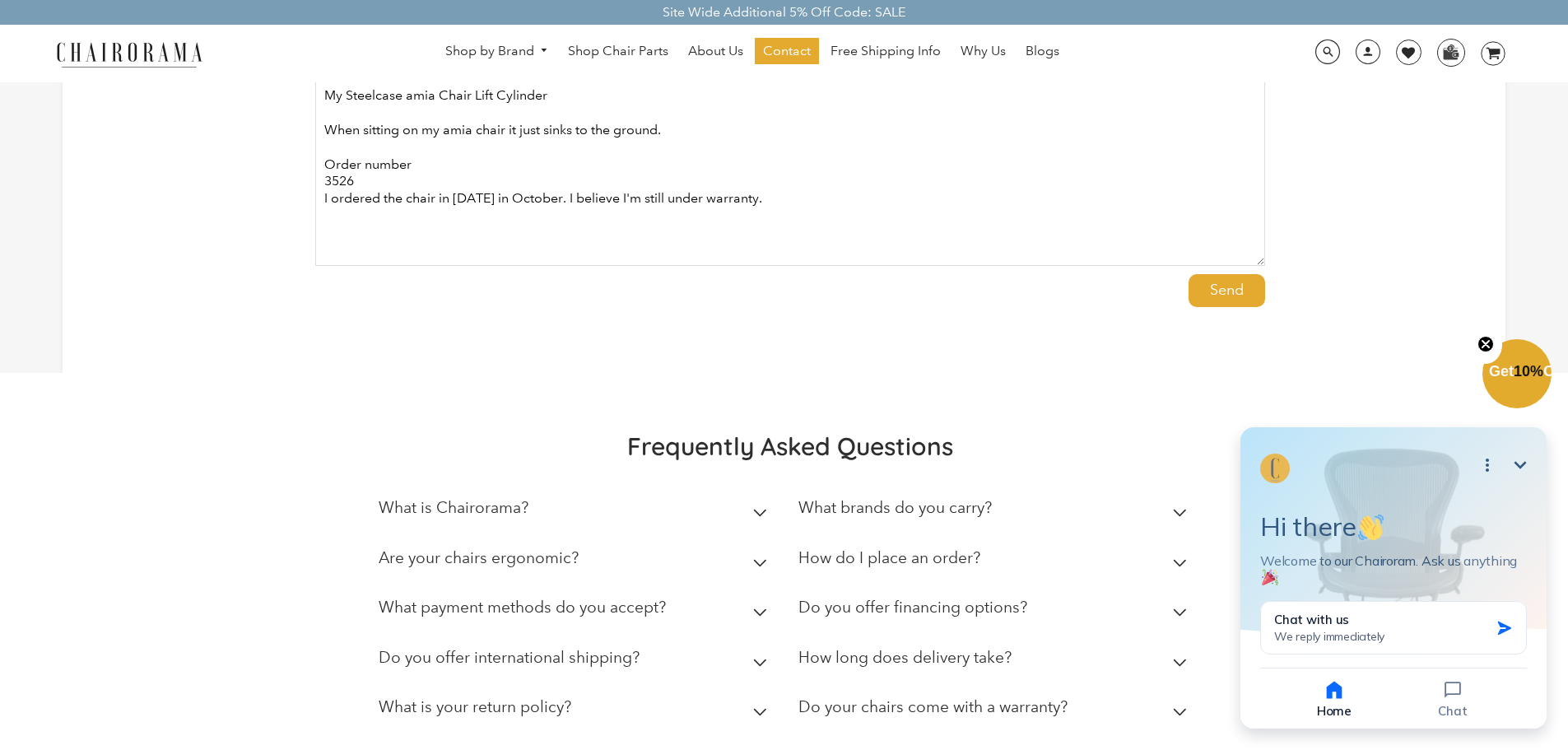
scroll to position [412, 0]
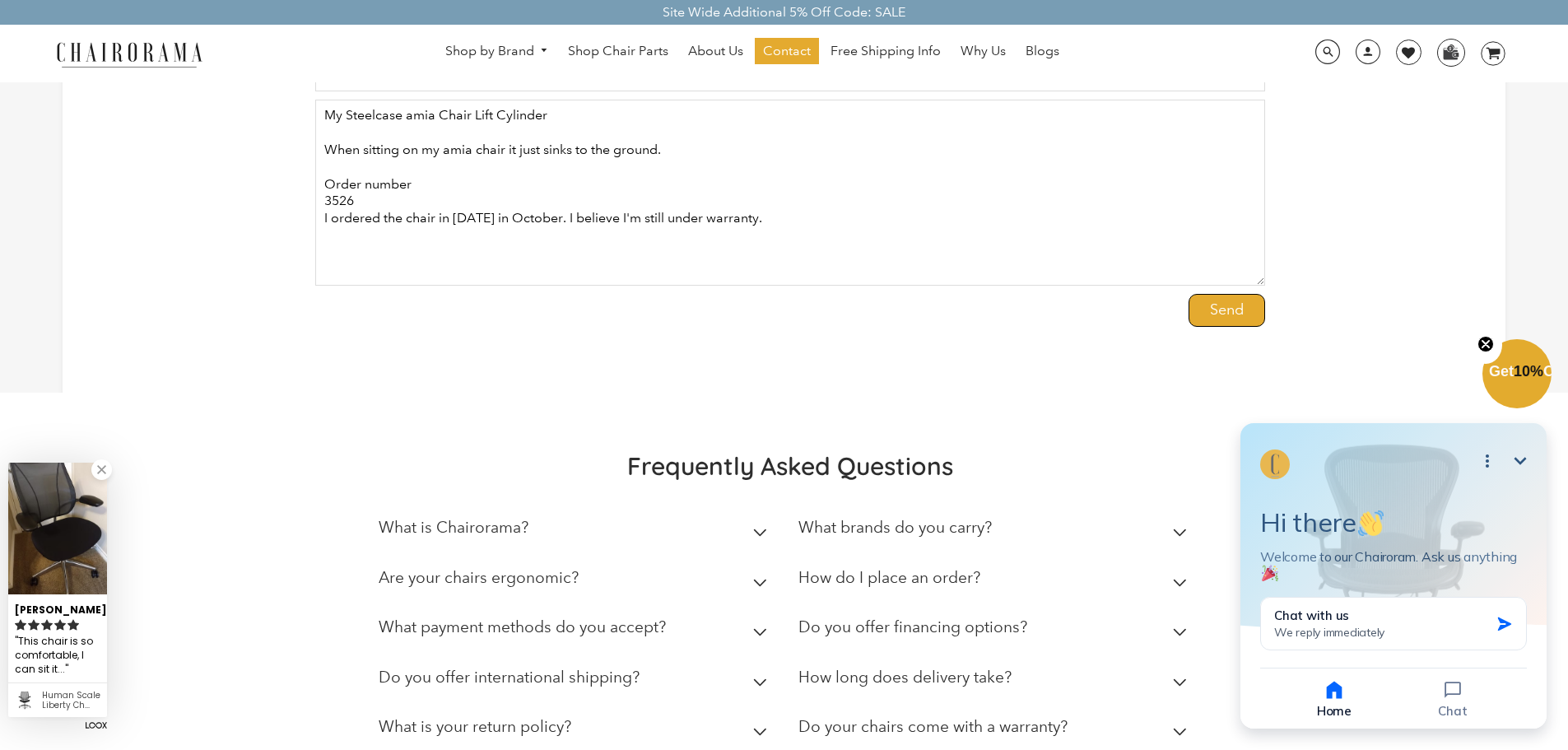
click at [1211, 313] on input "Send" at bounding box center [1227, 310] width 77 height 33
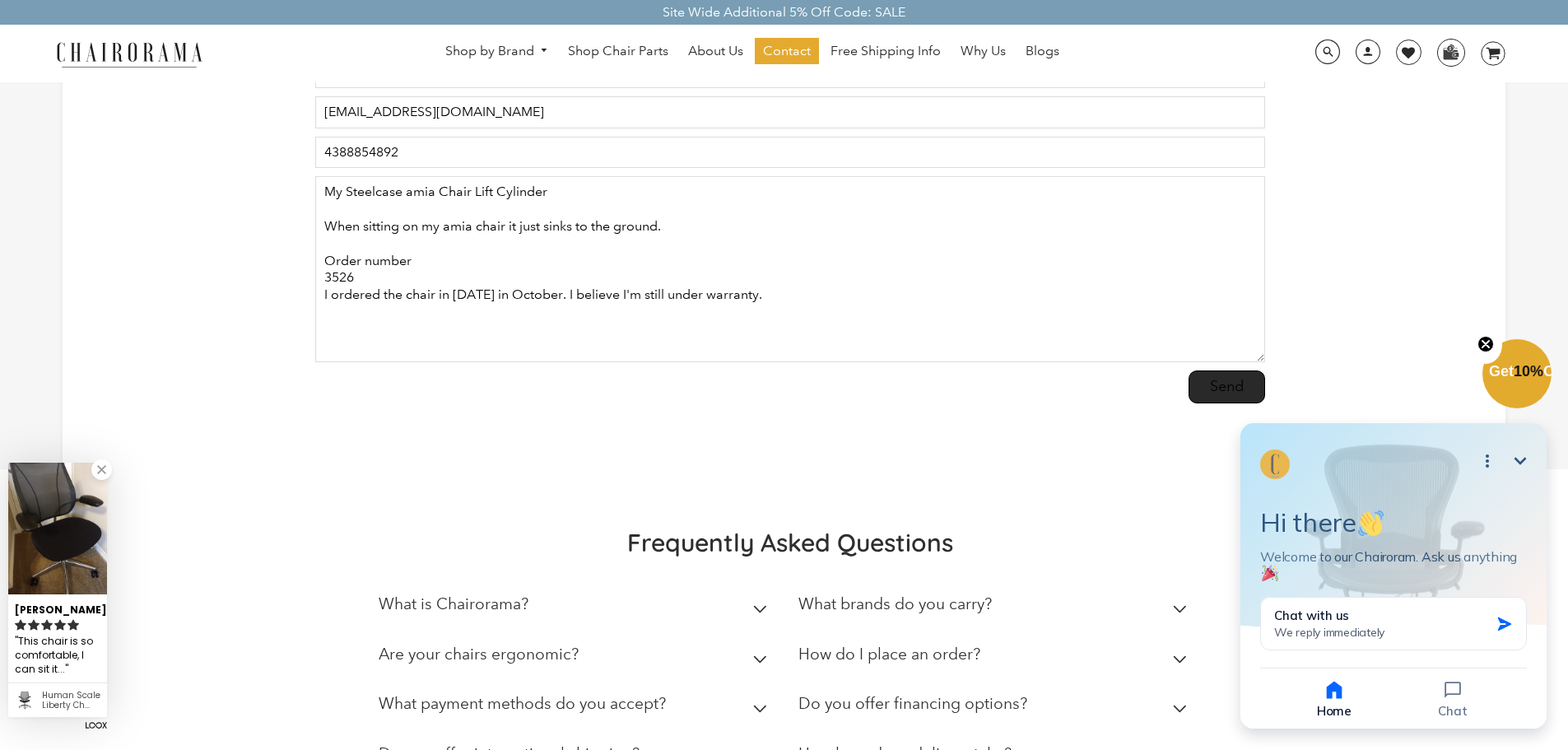
scroll to position [165, 0]
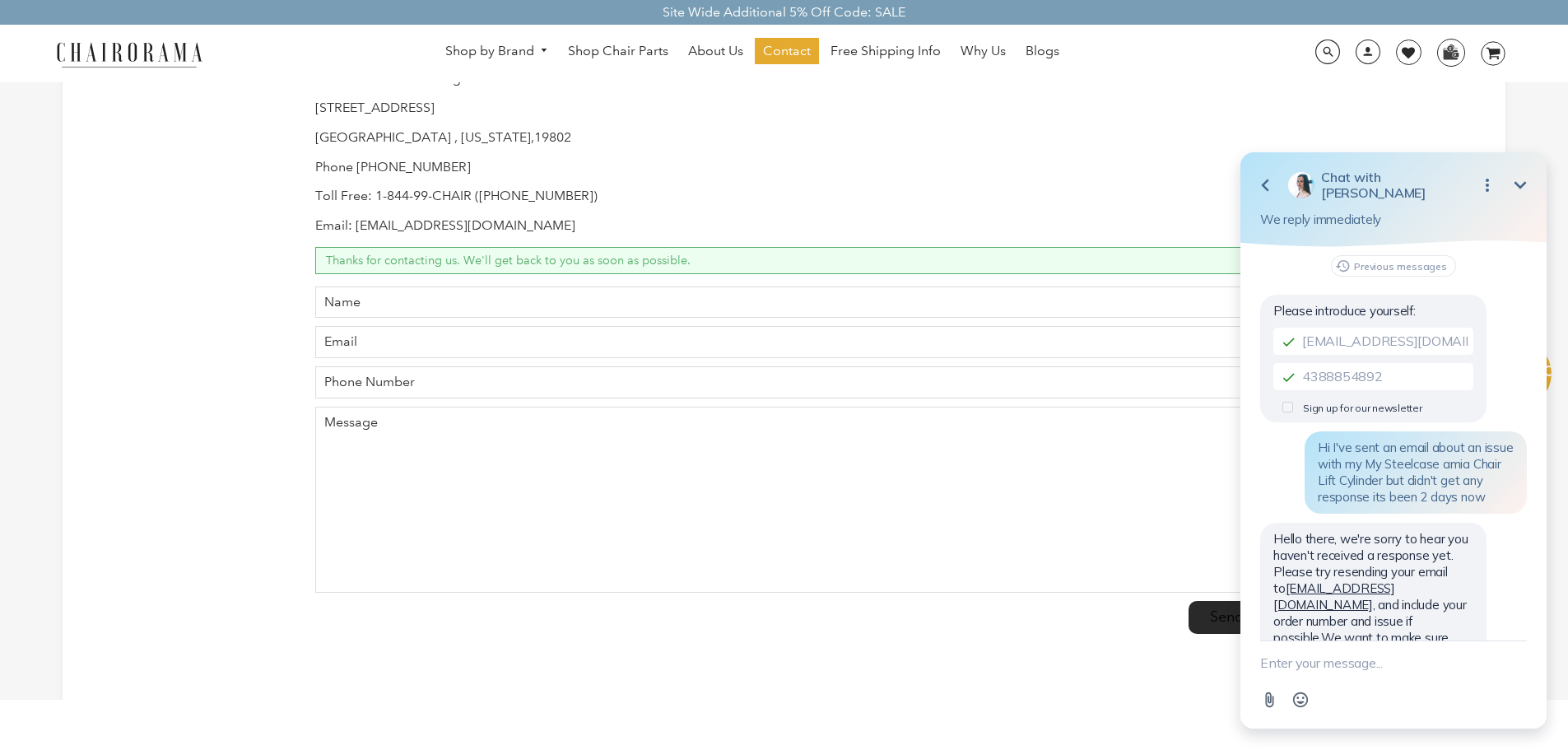
scroll to position [54, 0]
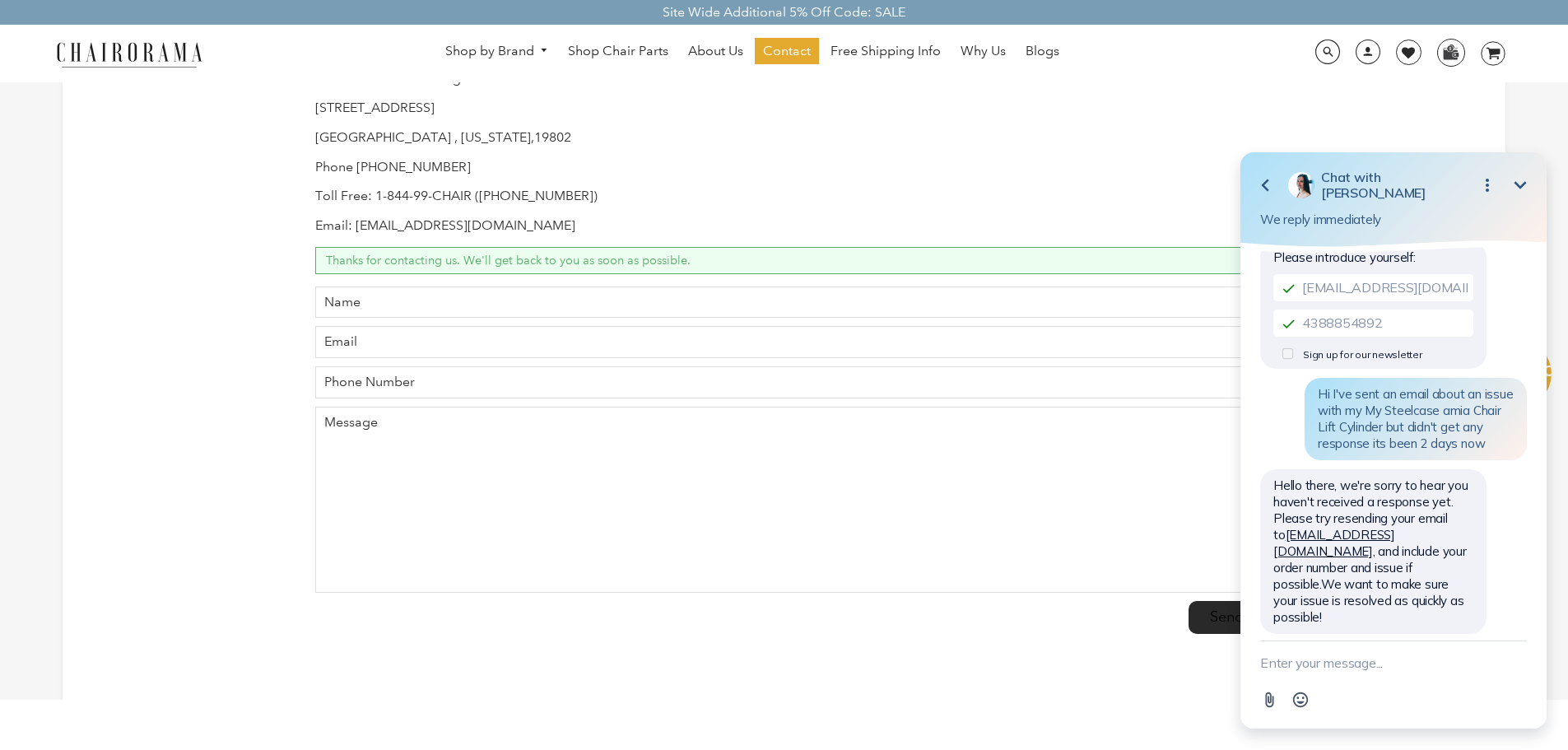
click at [1370, 664] on textarea "New message" at bounding box center [1393, 663] width 266 height 43
click at [1364, 673] on textarea "Just sent it" at bounding box center [1373, 663] width 226 height 43
type textarea "Just sent it thanks"
